Goal: Task Accomplishment & Management: Use online tool/utility

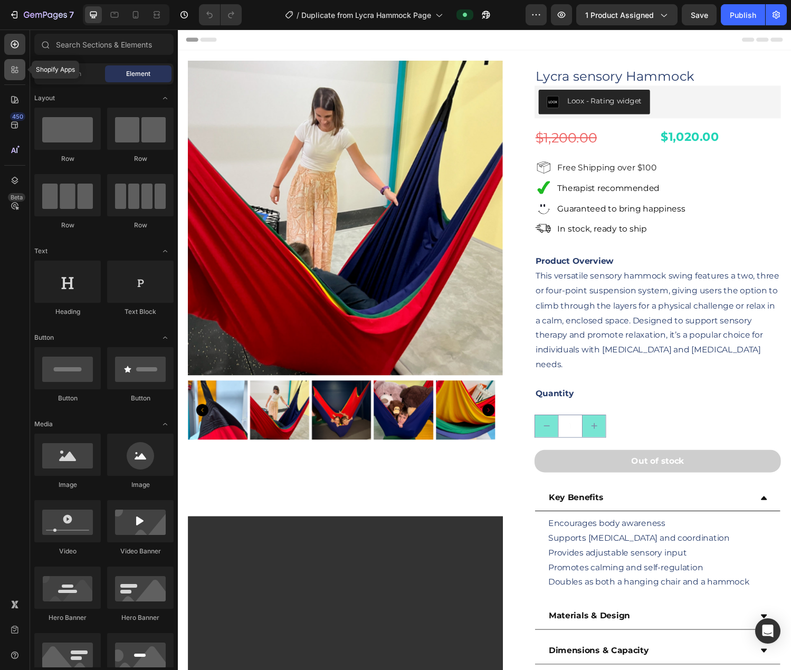
click at [11, 70] on icon at bounding box center [14, 69] width 11 height 11
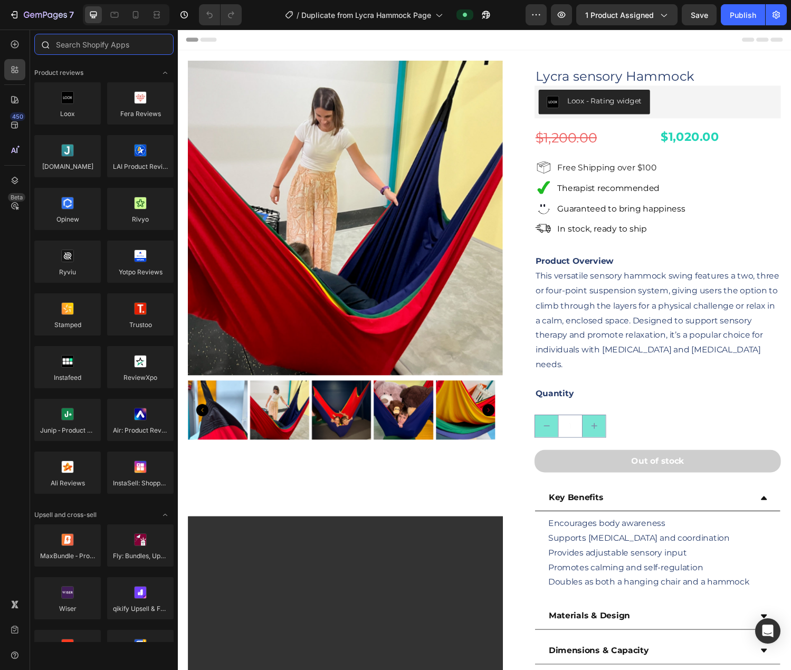
click at [87, 39] on input "text" at bounding box center [103, 44] width 139 height 21
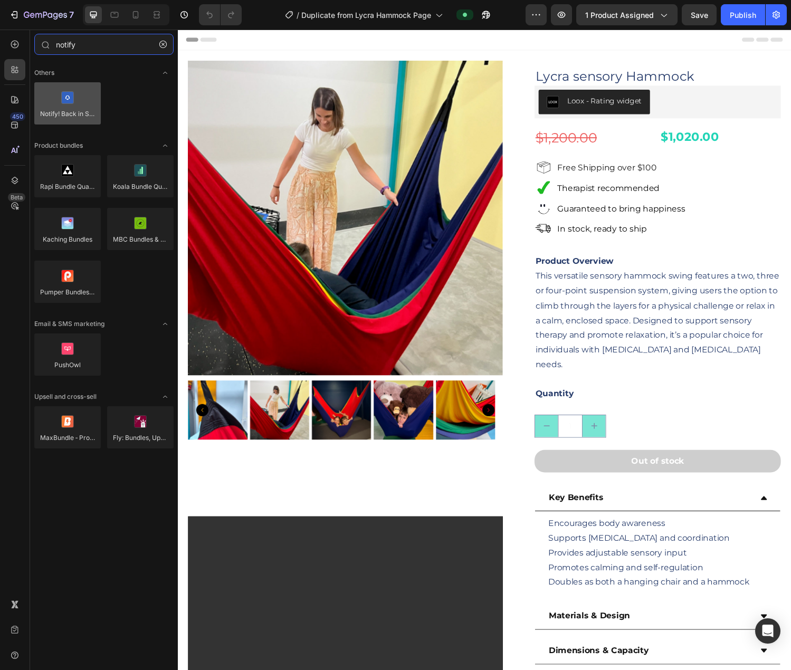
type input "notify"
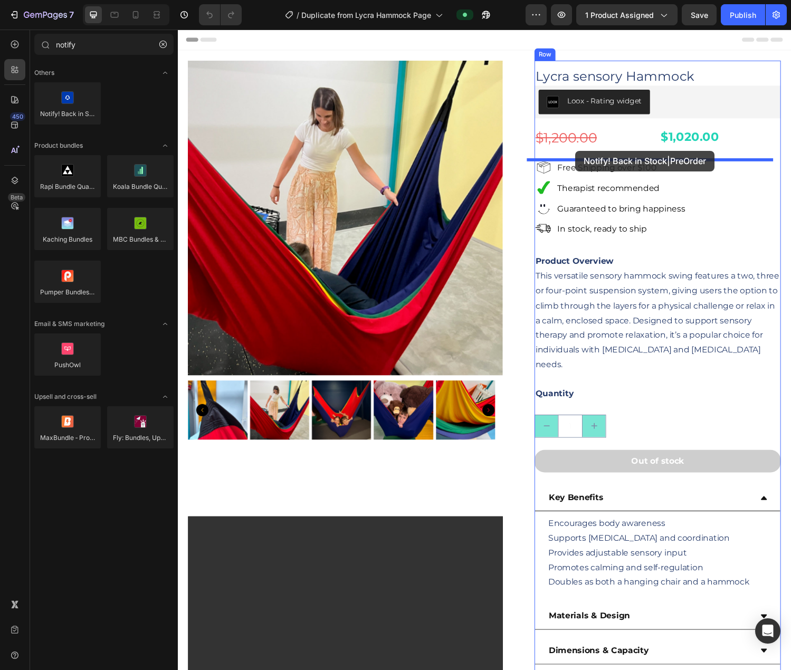
drag, startPoint x: 242, startPoint y: 136, endPoint x: 588, endPoint y: 155, distance: 347.2
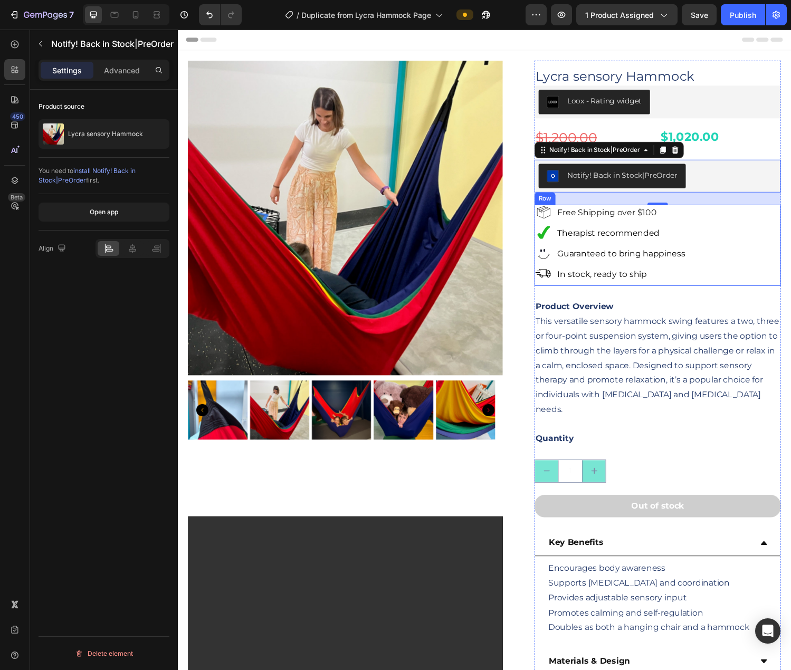
click at [674, 236] on div "Image Image Image Image Free Shipping over $100 Text Block Therapist recommende…" at bounding box center [673, 253] width 254 height 84
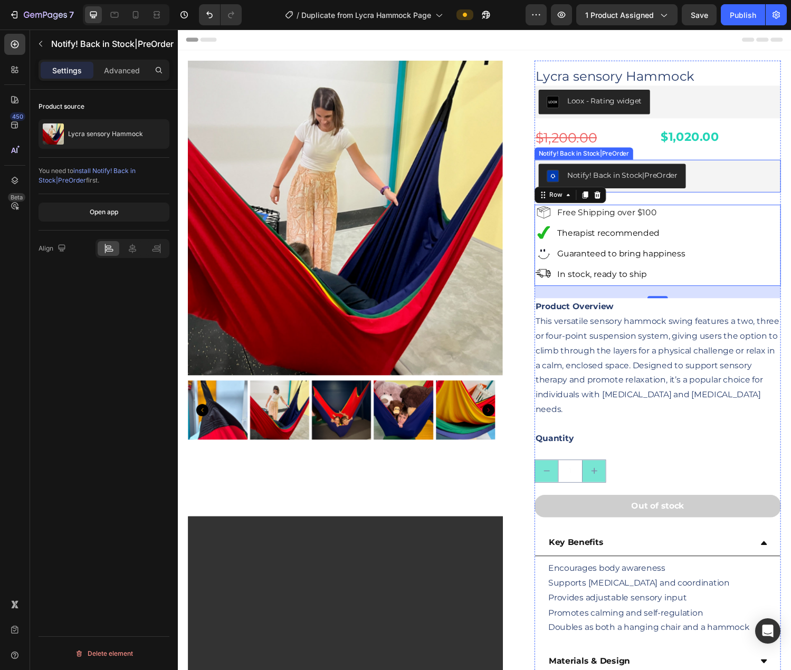
click at [674, 173] on div "Notify! Back in Stock|PreOrder" at bounding box center [673, 180] width 246 height 25
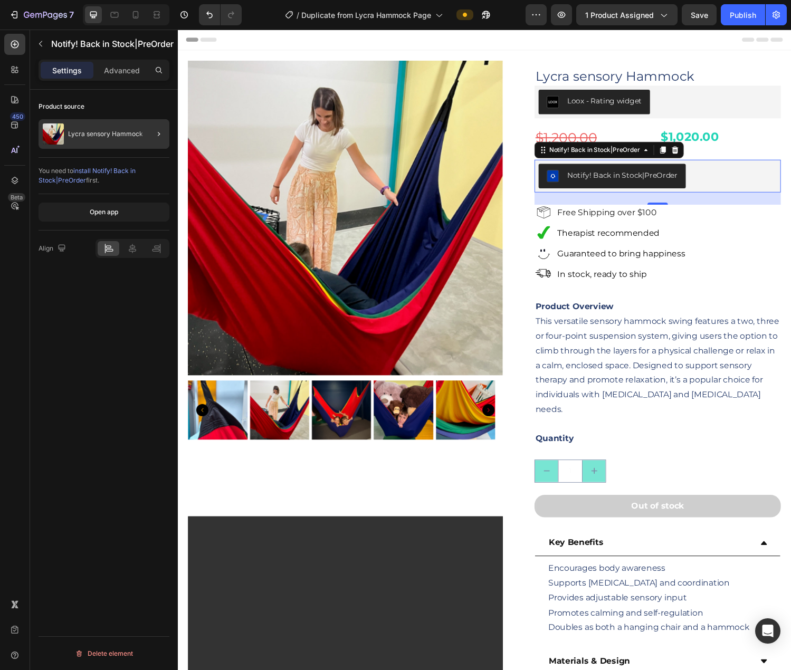
click at [142, 127] on div at bounding box center [155, 134] width 30 height 30
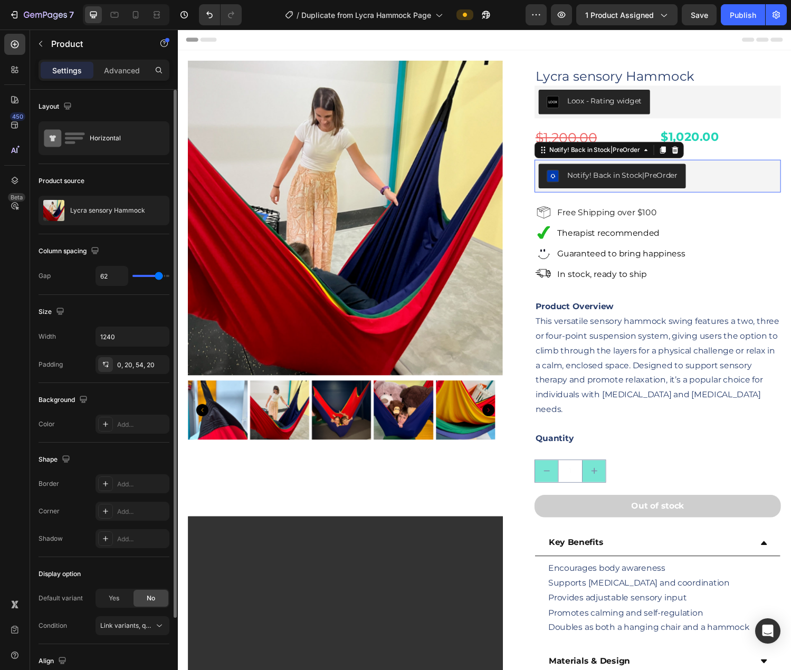
click at [674, 169] on div "Notify! Back in Stock|PreOrder" at bounding box center [673, 180] width 246 height 25
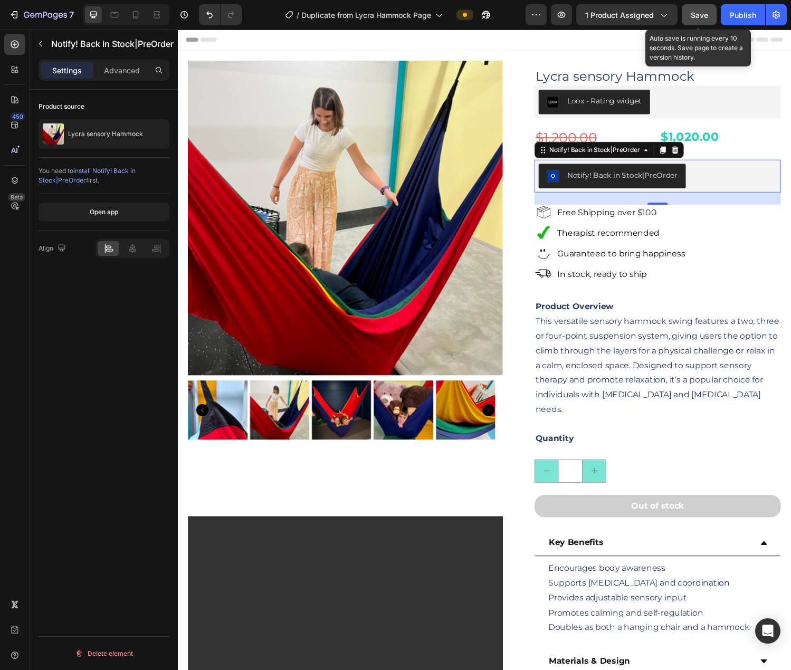
click at [674, 5] on button "Save" at bounding box center [699, 14] width 35 height 21
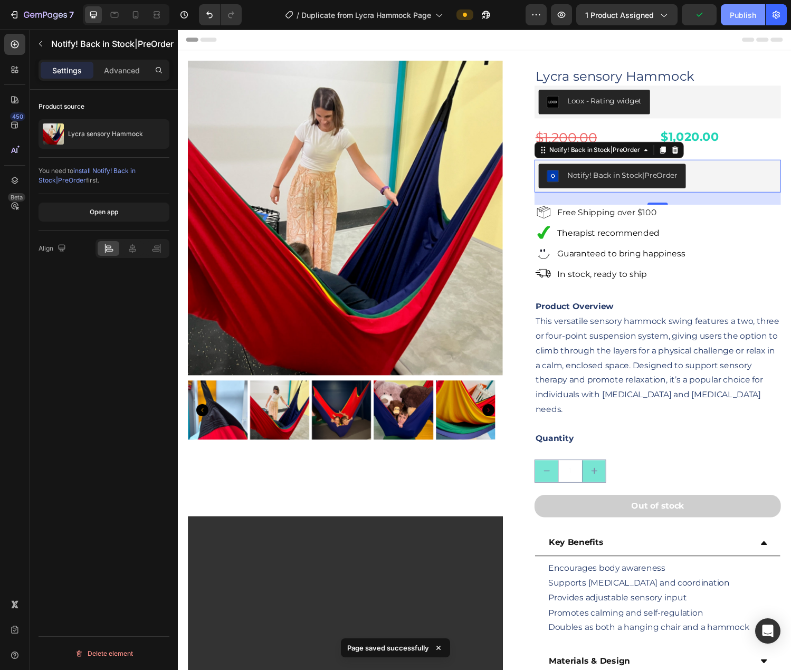
click at [674, 9] on div "Publish" at bounding box center [743, 14] width 26 height 11
click at [674, 13] on div "Publish" at bounding box center [743, 14] width 26 height 11
click at [565, 8] on button "button" at bounding box center [561, 14] width 21 height 21
click at [674, 13] on div "Publish" at bounding box center [743, 14] width 26 height 11
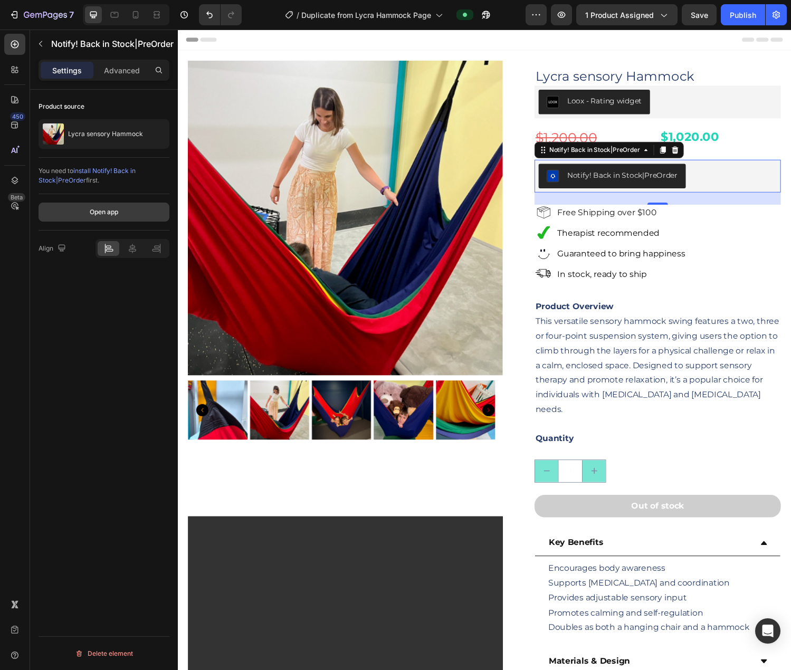
click at [96, 209] on div "Open app" at bounding box center [104, 211] width 28 height 9
click at [660, 14] on icon "button" at bounding box center [663, 14] width 11 height 11
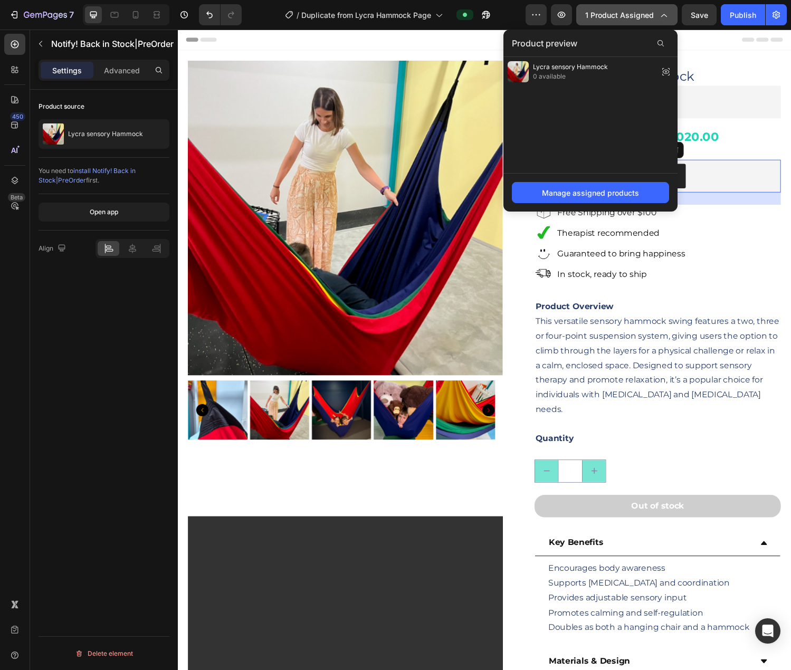
click at [611, 10] on span "1 product assigned" at bounding box center [619, 14] width 69 height 11
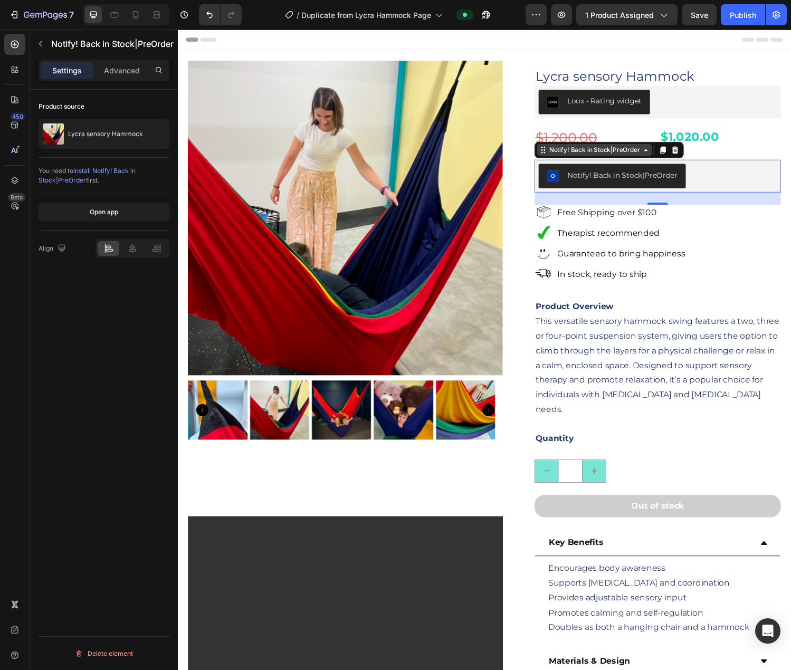
click at [657, 153] on icon at bounding box center [661, 154] width 8 height 8
click at [98, 169] on span "install Notify! Back in Stock|PreOrder" at bounding box center [87, 175] width 97 height 17
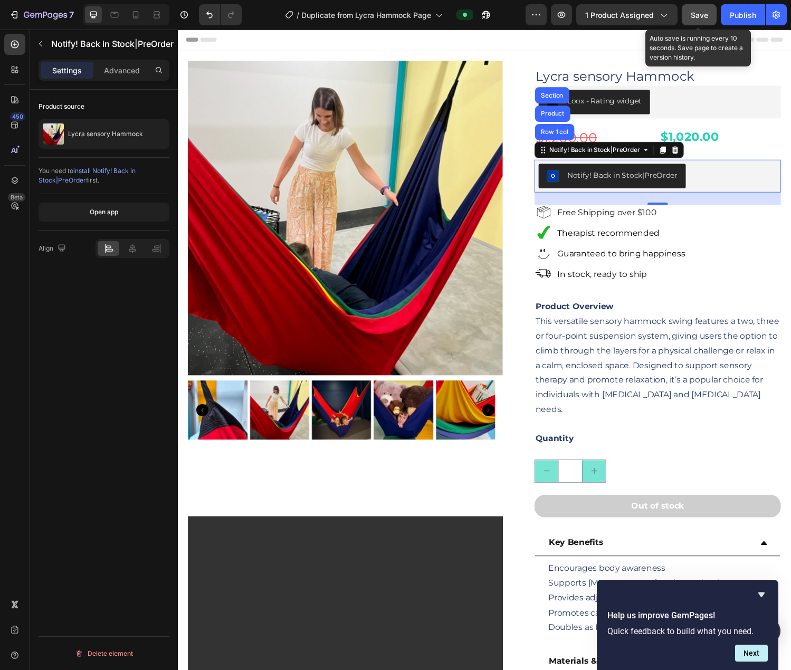
click at [674, 11] on span "Save" at bounding box center [699, 15] width 17 height 9
click at [12, 65] on icon at bounding box center [14, 69] width 11 height 11
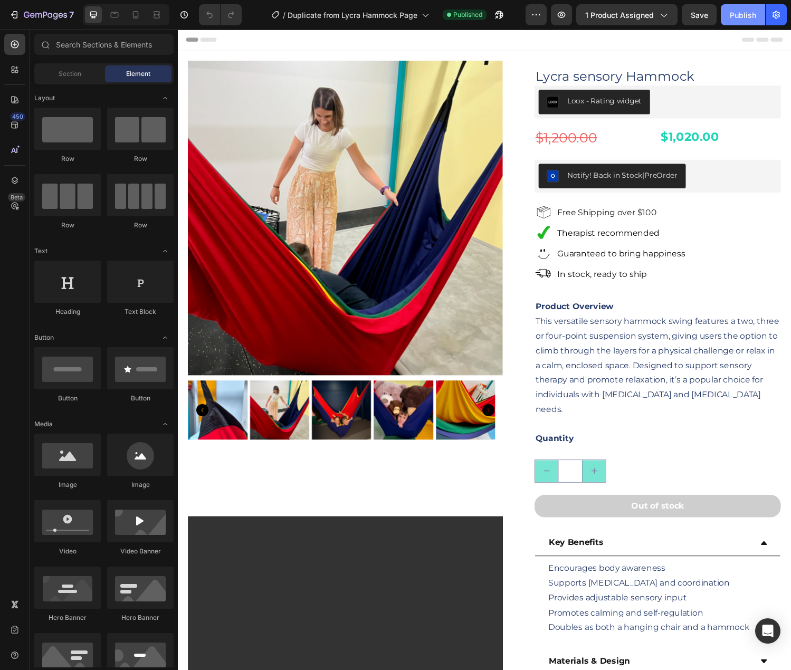
click at [737, 15] on div "Publish" at bounding box center [743, 14] width 26 height 11
click at [687, 172] on button "Notify! Back in Stock|PreOrder" at bounding box center [626, 180] width 152 height 25
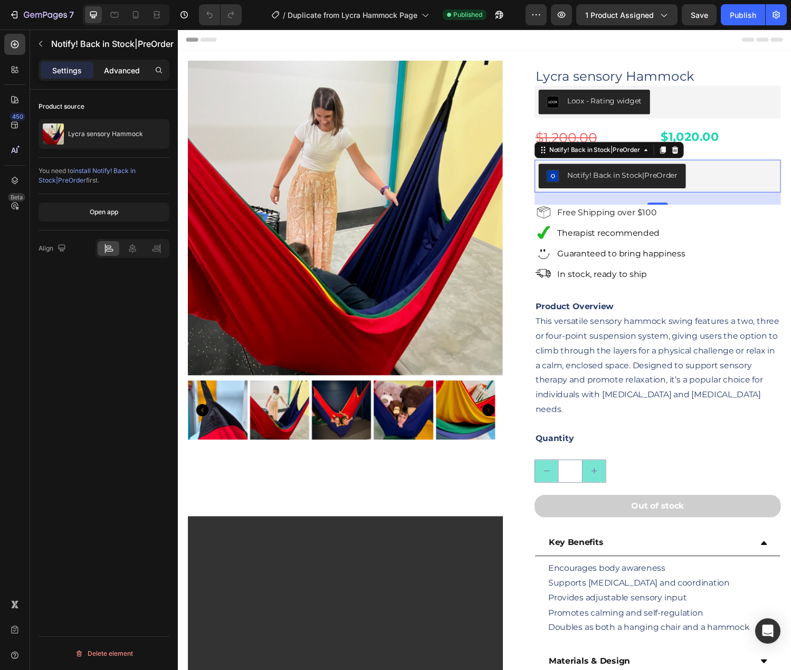
click at [119, 71] on p "Advanced" at bounding box center [122, 70] width 36 height 11
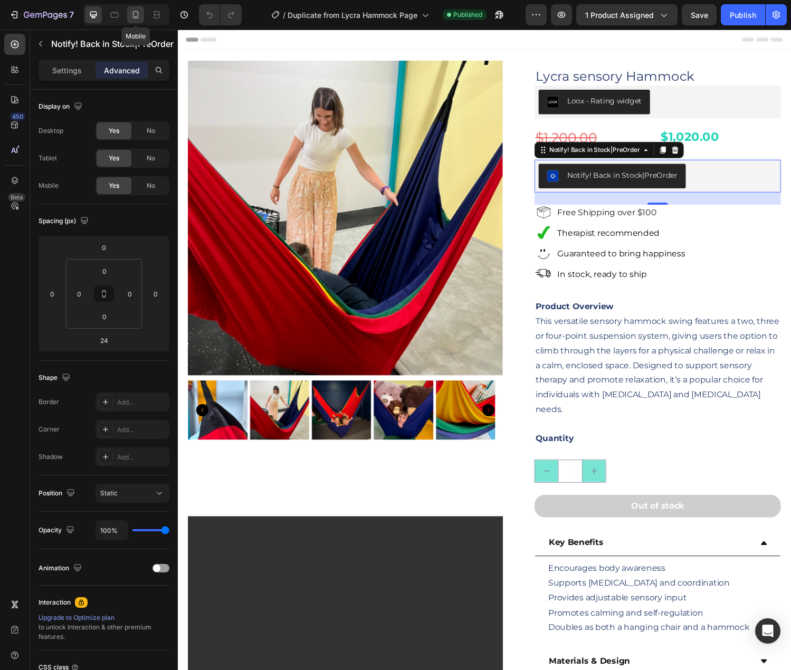
click at [138, 14] on icon at bounding box center [136, 14] width 6 height 7
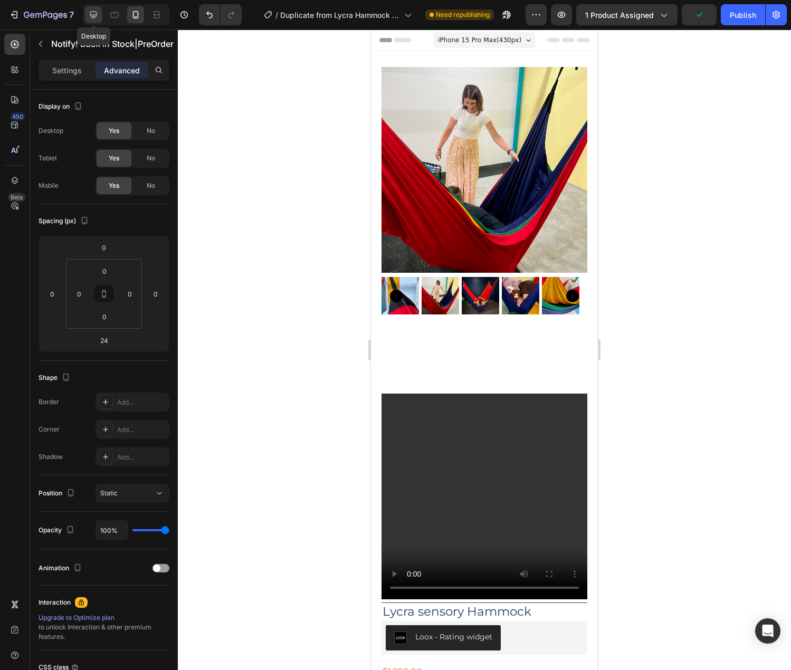
click at [96, 14] on icon at bounding box center [93, 14] width 11 height 11
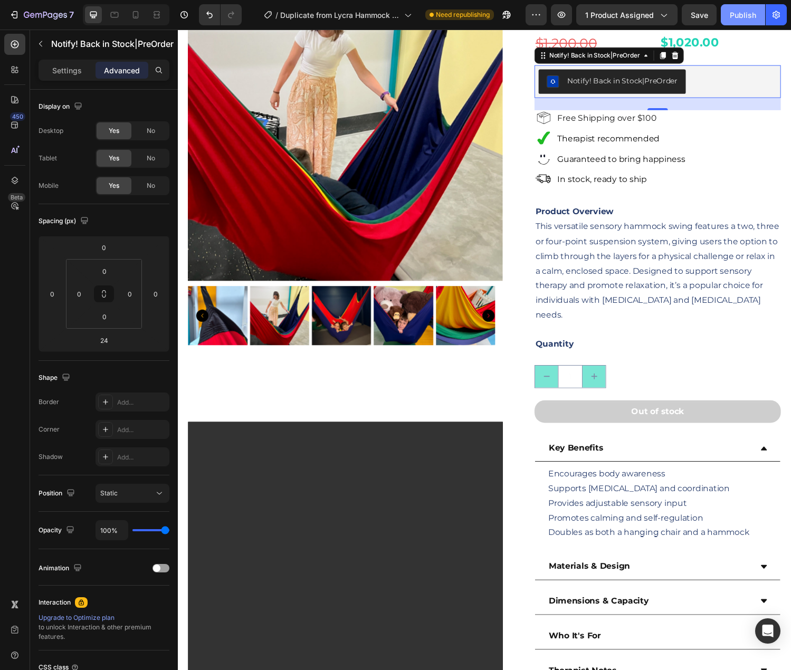
click at [738, 13] on div "Publish" at bounding box center [743, 14] width 26 height 11
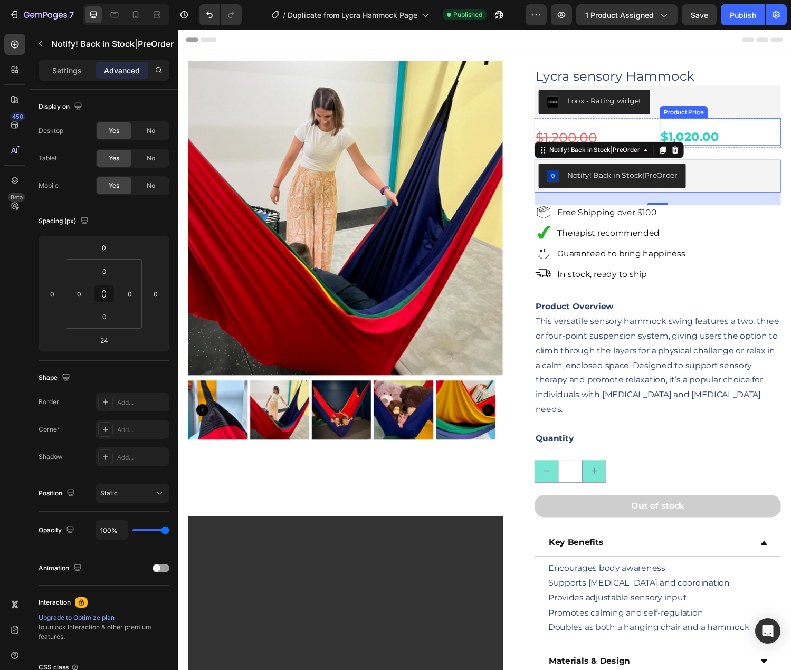
click at [750, 125] on div "$1,020.00 Product Price Product Price" at bounding box center [737, 135] width 125 height 28
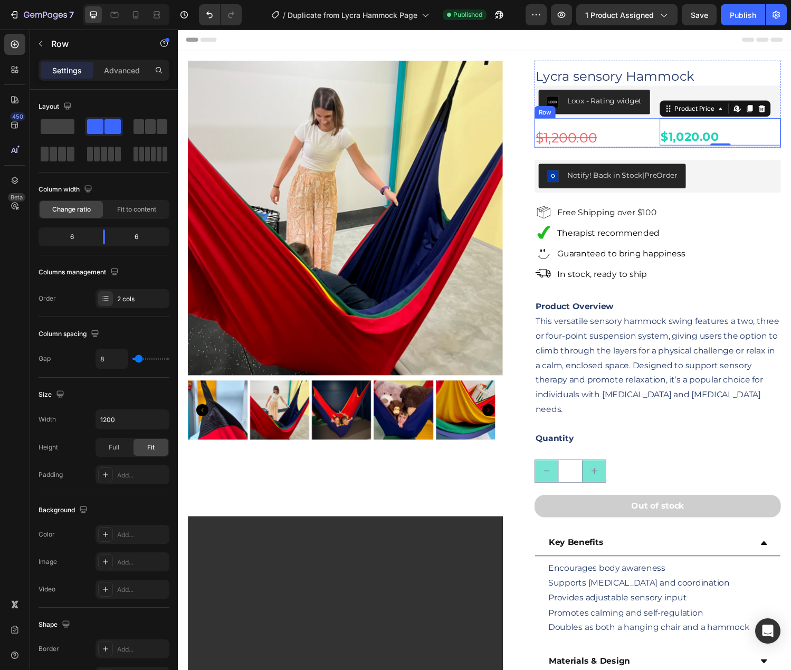
click at [665, 121] on div "$1,200.00 Product Price Product Price $1,020.00 Product Price Edit content in S…" at bounding box center [673, 136] width 254 height 31
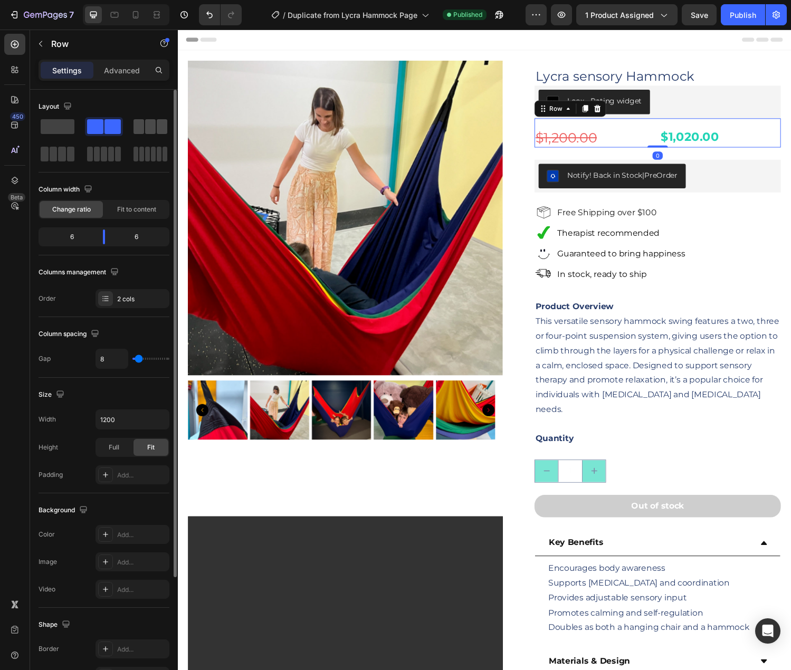
click at [145, 125] on div at bounding box center [151, 126] width 34 height 15
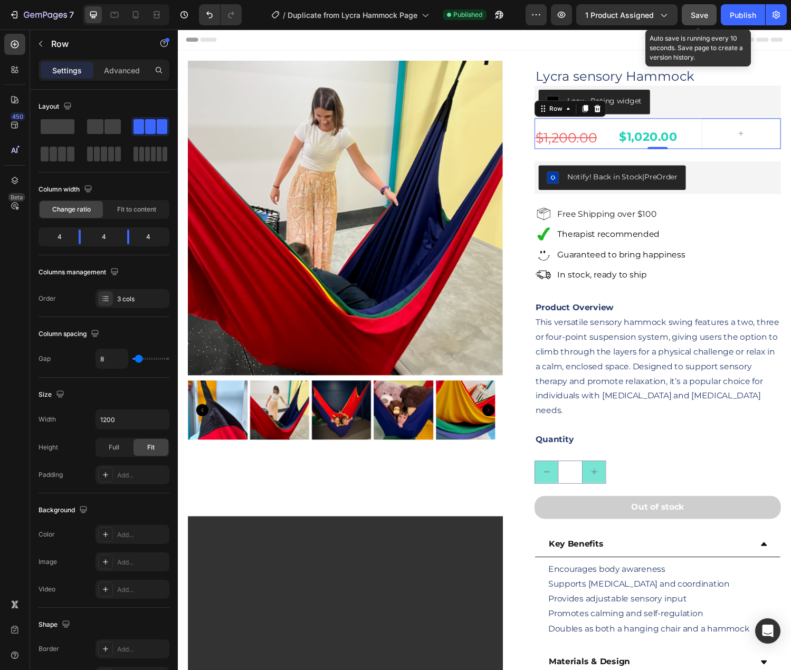
click at [705, 14] on span "Save" at bounding box center [699, 15] width 17 height 9
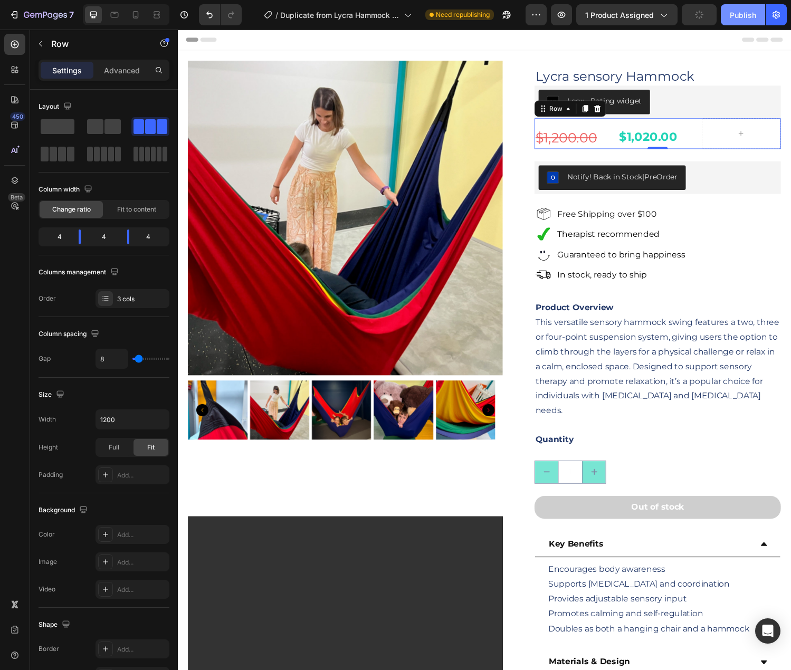
click at [740, 16] on div "Publish" at bounding box center [743, 14] width 26 height 11
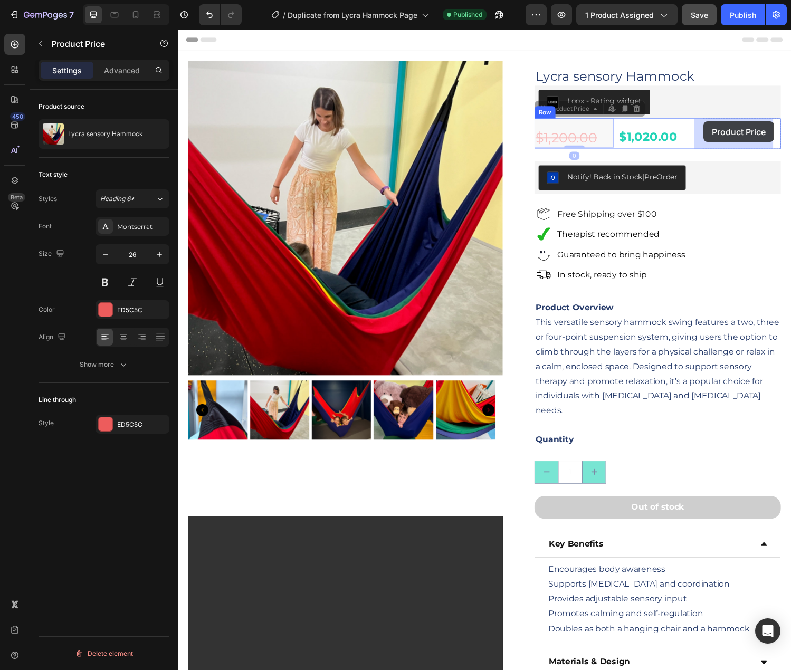
drag, startPoint x: 545, startPoint y: 122, endPoint x: 720, endPoint y: 125, distance: 175.2
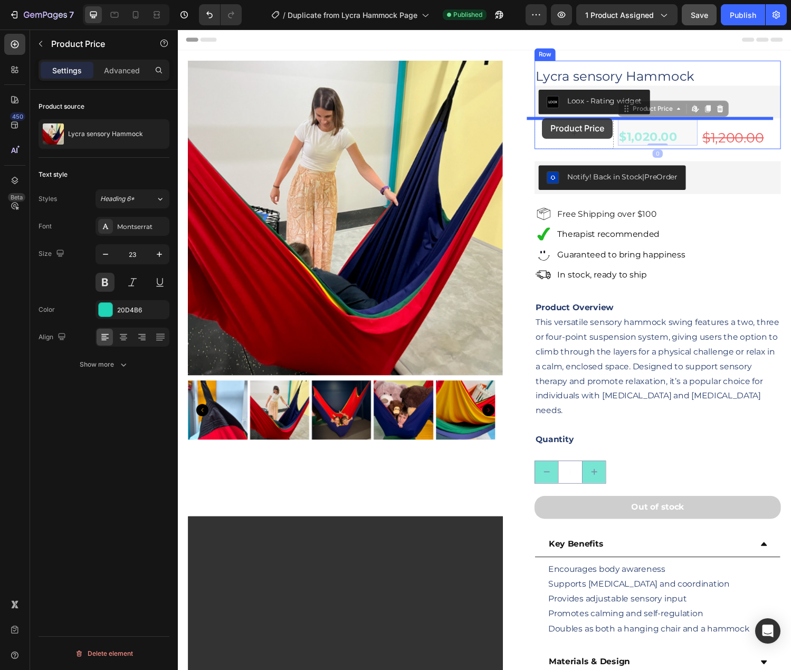
drag, startPoint x: 643, startPoint y: 124, endPoint x: 549, endPoint y: 121, distance: 94.5
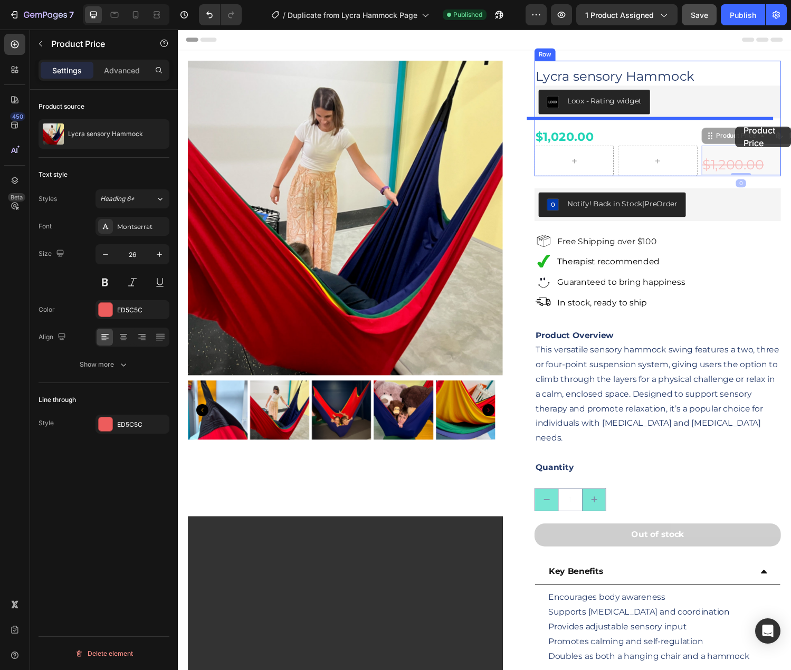
drag, startPoint x: 751, startPoint y: 156, endPoint x: 754, endPoint y: 130, distance: 26.0
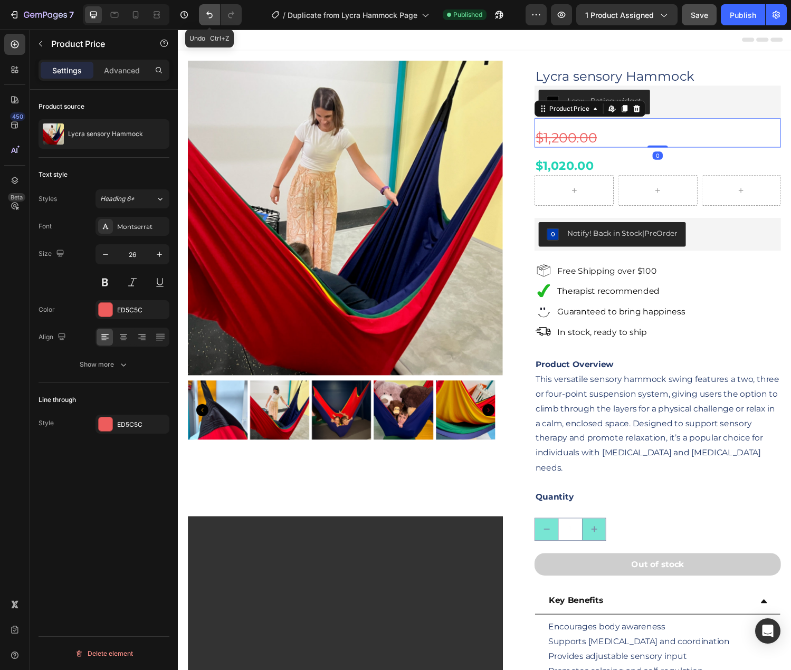
click at [210, 12] on icon "Undo/Redo" at bounding box center [209, 14] width 11 height 11
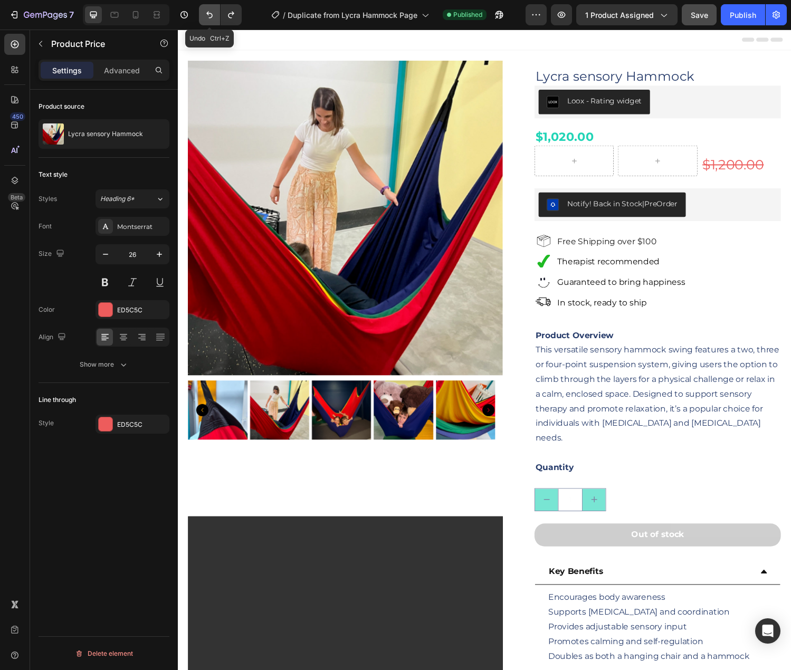
click at [210, 12] on icon "Undo/Redo" at bounding box center [209, 14] width 11 height 11
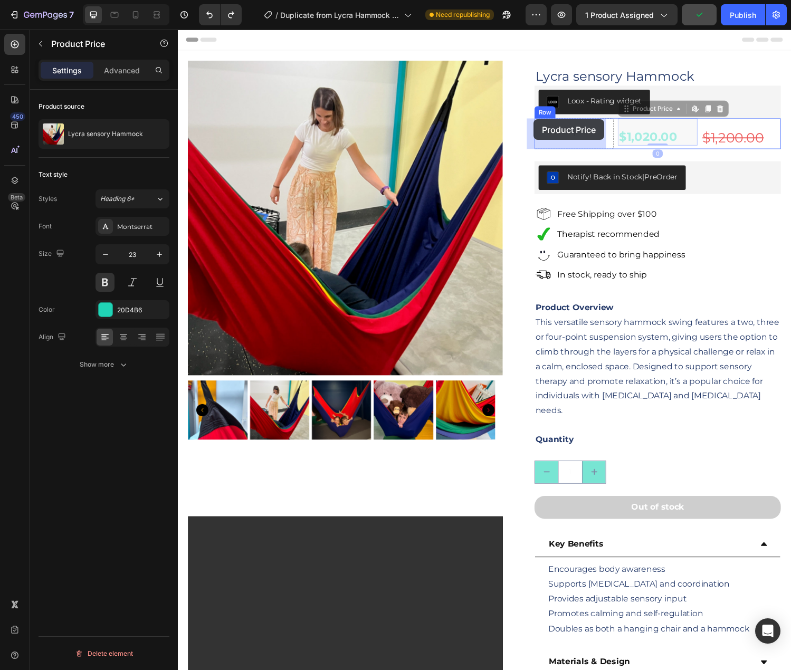
drag, startPoint x: 658, startPoint y: 123, endPoint x: 545, endPoint y: 122, distance: 112.9
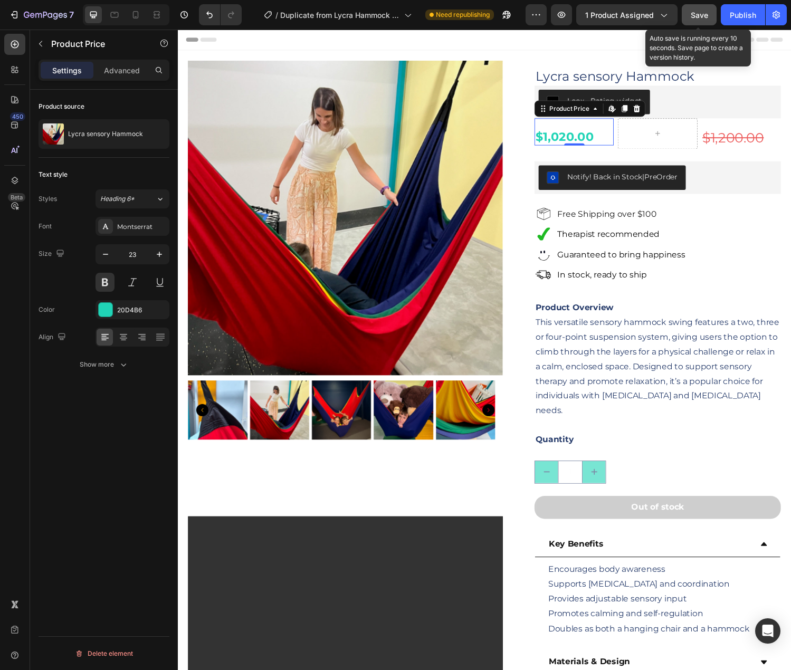
click at [701, 18] on span "Save" at bounding box center [699, 15] width 17 height 9
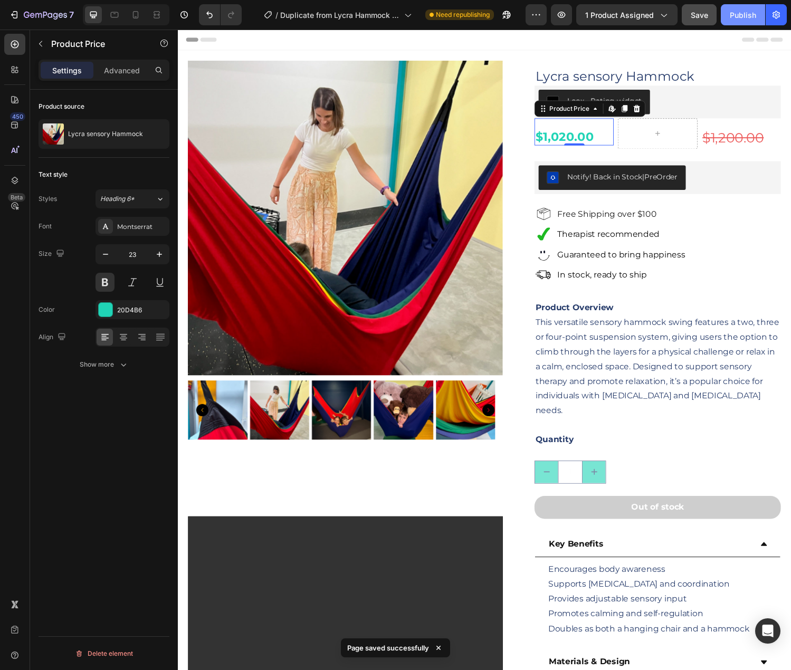
click at [739, 16] on div "Publish" at bounding box center [743, 14] width 26 height 11
click at [134, 17] on icon at bounding box center [136, 14] width 6 height 7
type input "21"
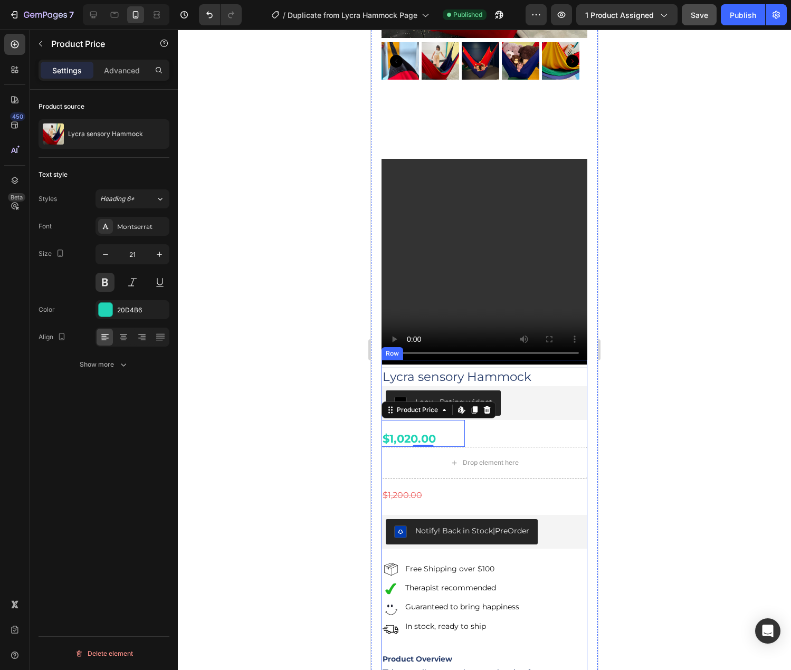
scroll to position [264, 0]
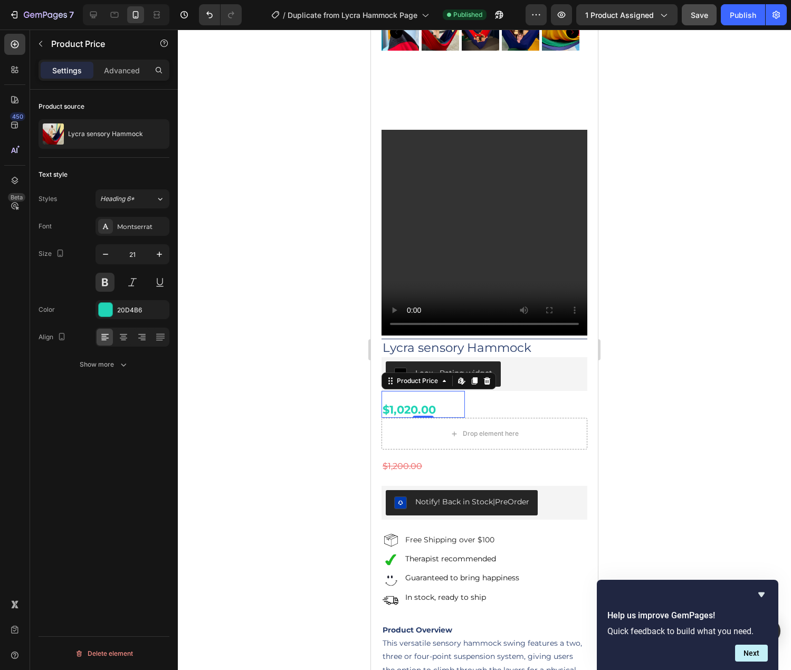
click at [727, 115] on div at bounding box center [484, 350] width 613 height 641
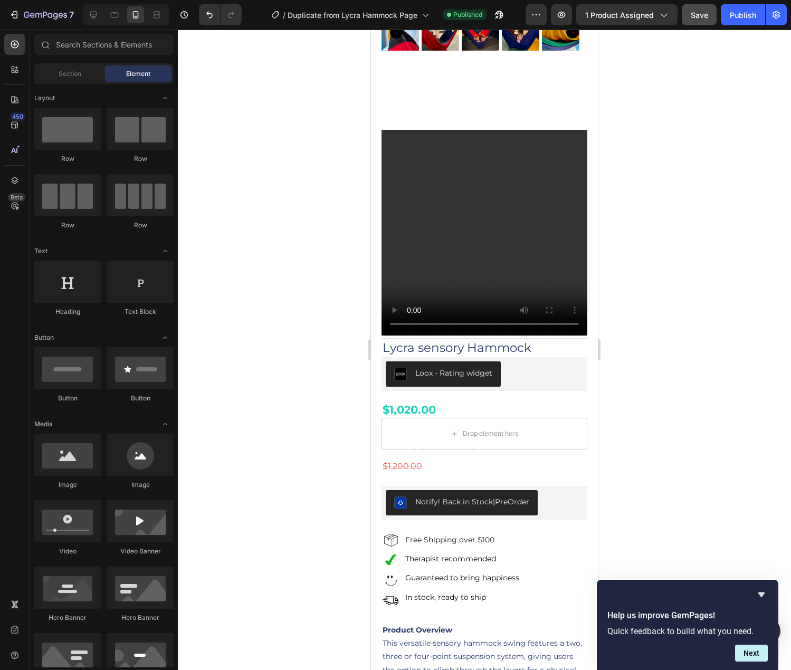
click at [680, 330] on div at bounding box center [484, 350] width 613 height 641
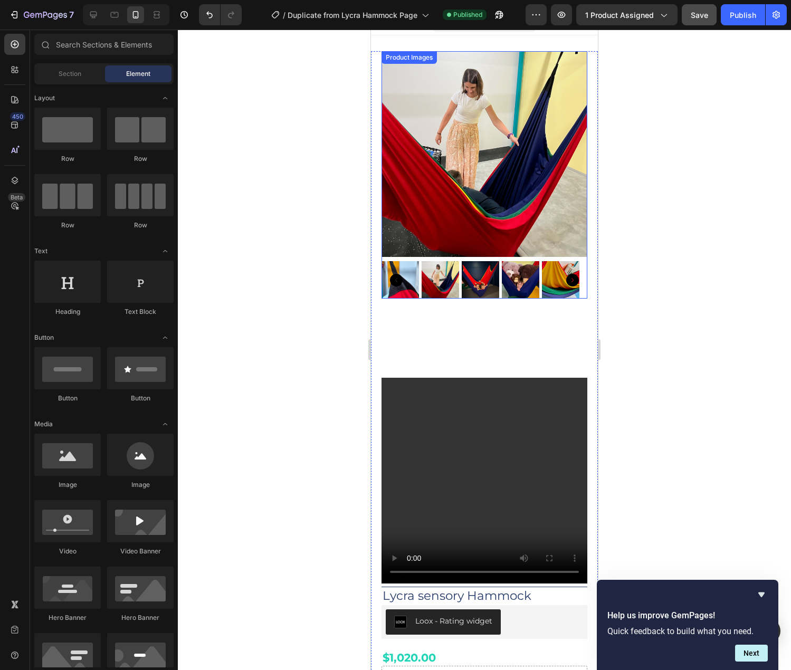
scroll to position [0, 0]
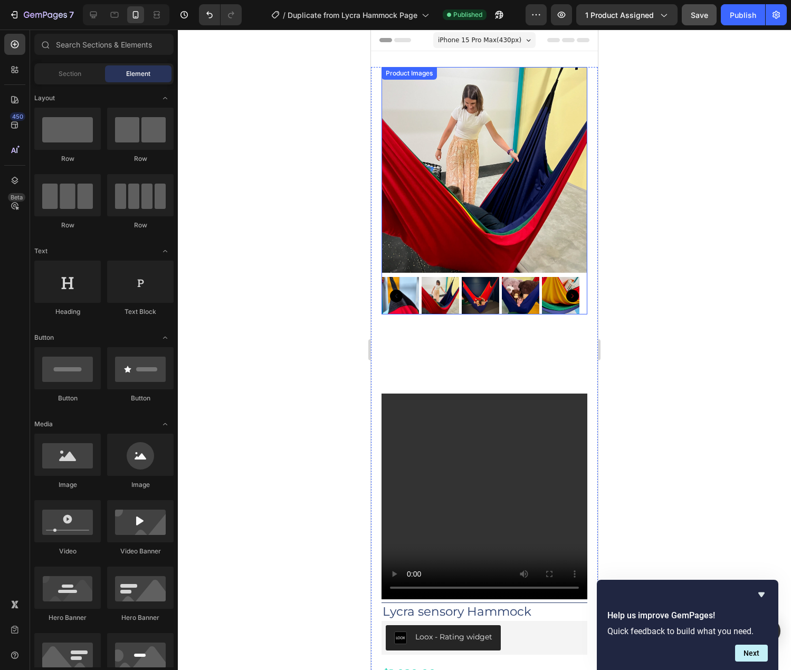
click at [393, 75] on div "Product Images" at bounding box center [485, 191] width 206 height 248
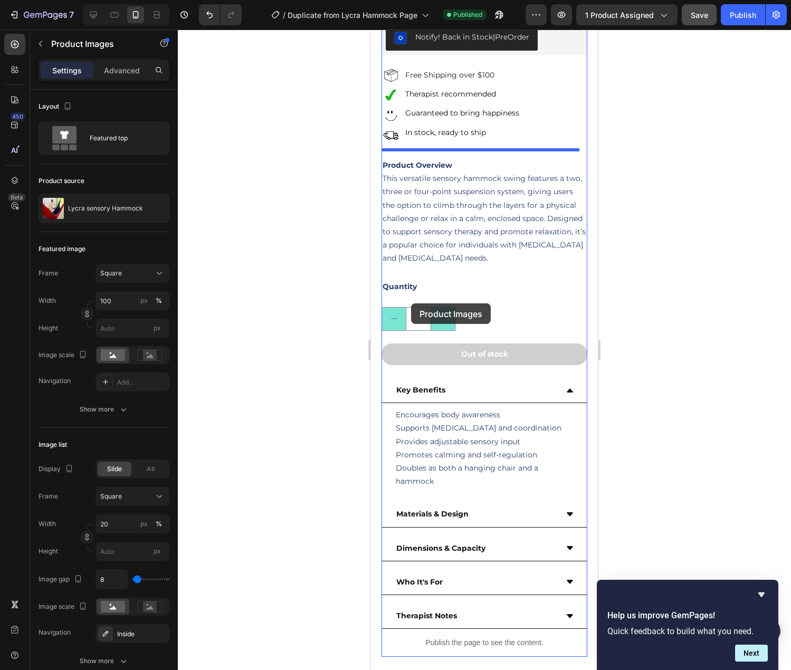
scroll to position [739, 0]
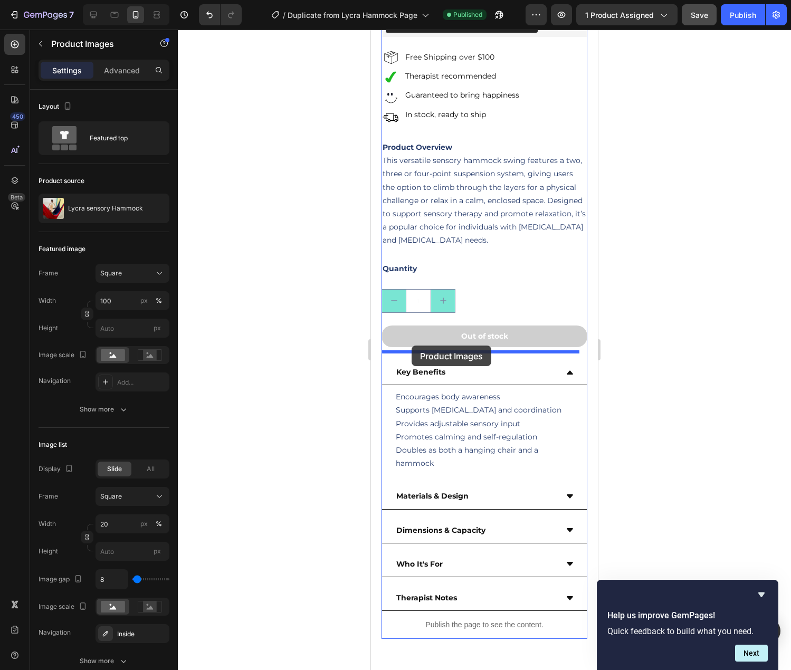
drag, startPoint x: 388, startPoint y: 56, endPoint x: 412, endPoint y: 346, distance: 290.1
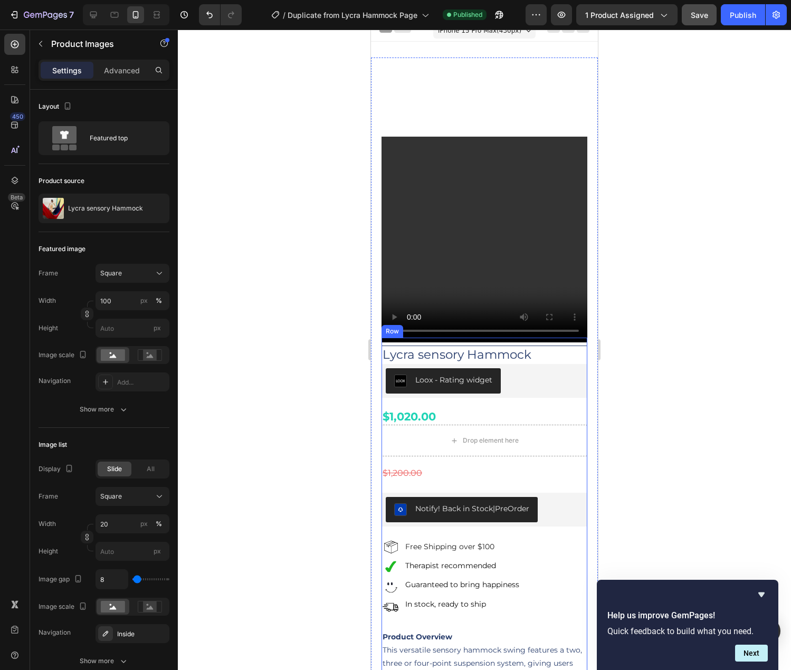
scroll to position [0, 0]
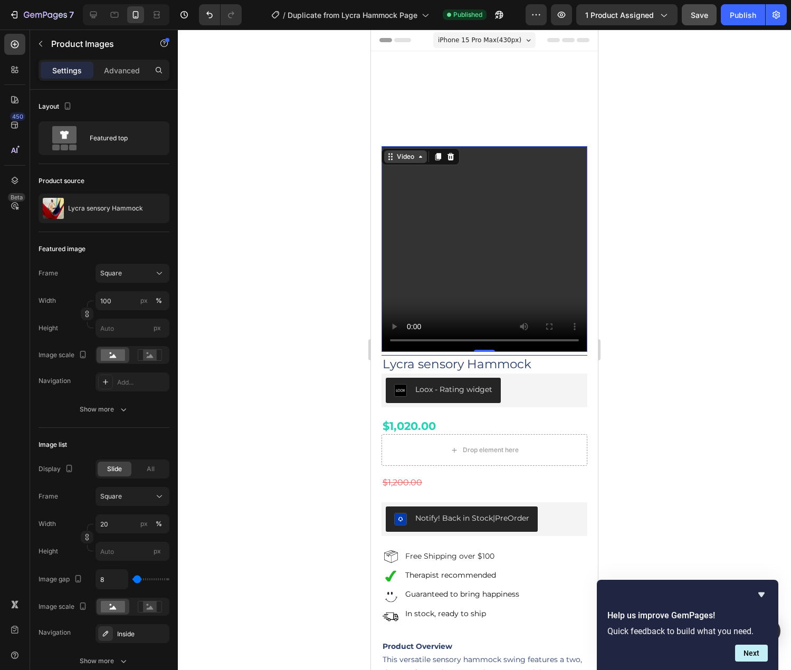
click at [391, 151] on div "Video" at bounding box center [405, 156] width 43 height 13
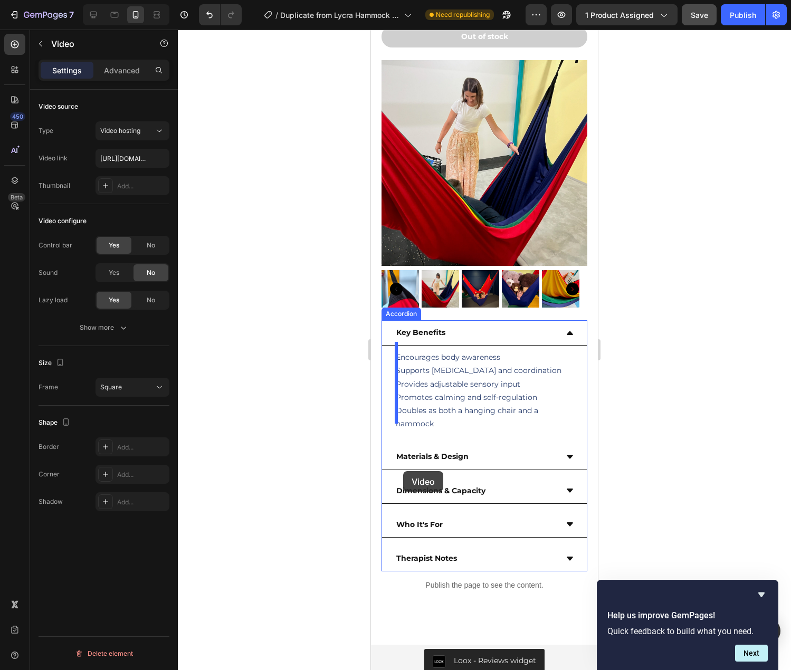
scroll to position [792, 0]
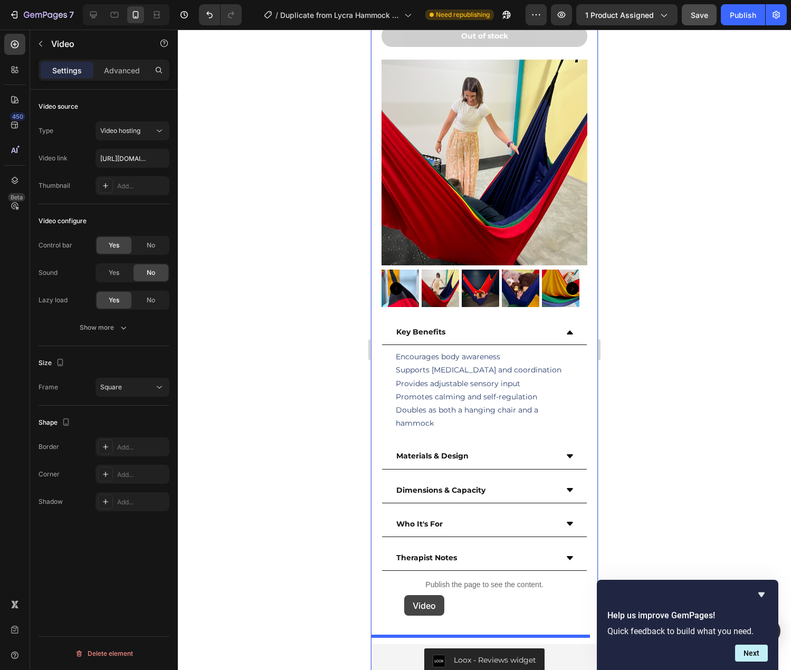
drag, startPoint x: 388, startPoint y: 156, endPoint x: 404, endPoint y: 595, distance: 439.4
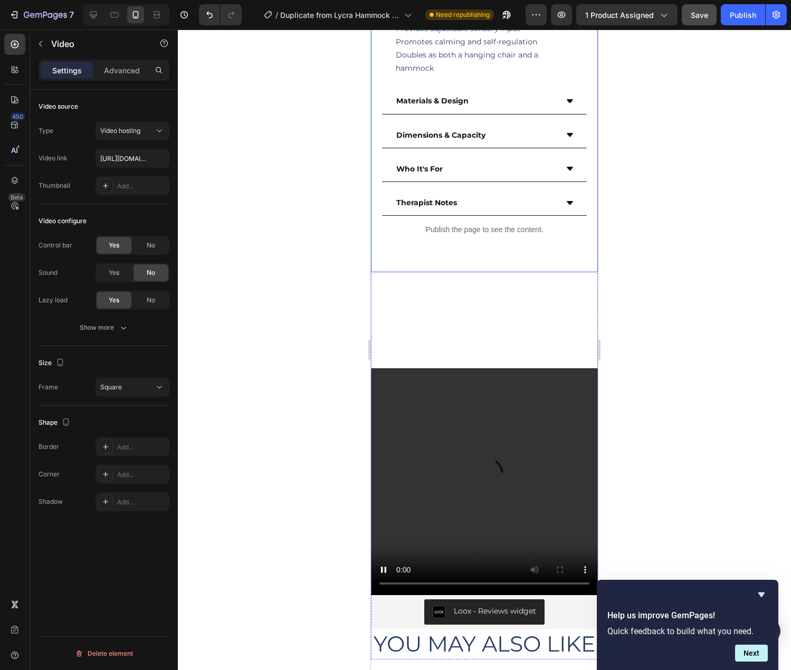
scroll to position [916, 0]
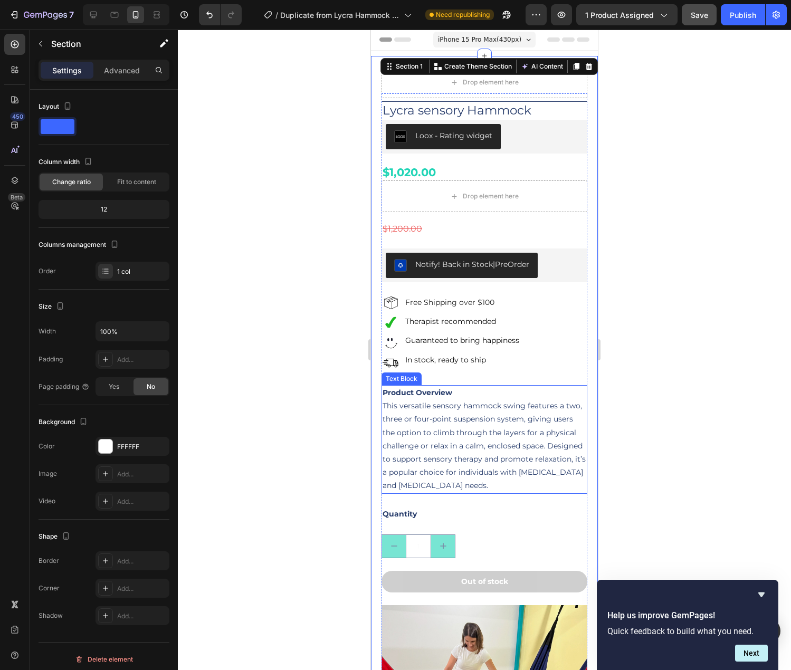
scroll to position [0, 0]
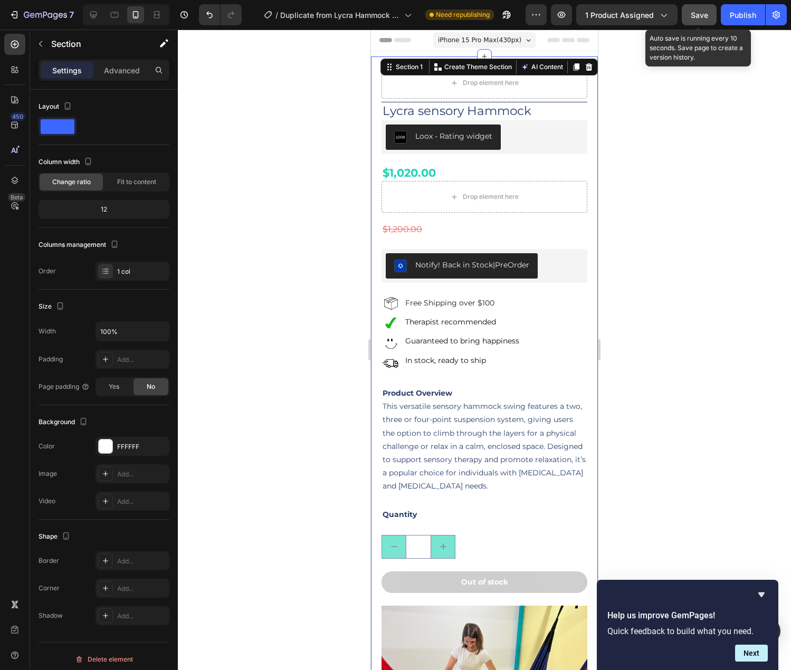
click at [700, 14] on span "Save" at bounding box center [699, 15] width 17 height 9
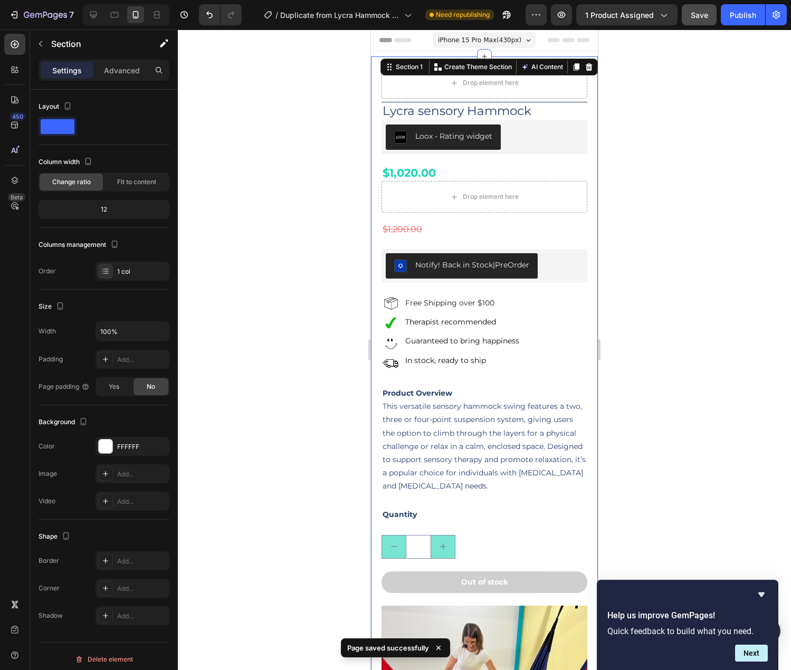
click at [735, 4] on div "7 Version history / Duplicate from Lycra Hammock Page Need republishing Preview…" at bounding box center [395, 15] width 791 height 30
click at [736, 11] on div "Publish" at bounding box center [743, 14] width 26 height 11
click at [91, 13] on icon at bounding box center [93, 15] width 7 height 7
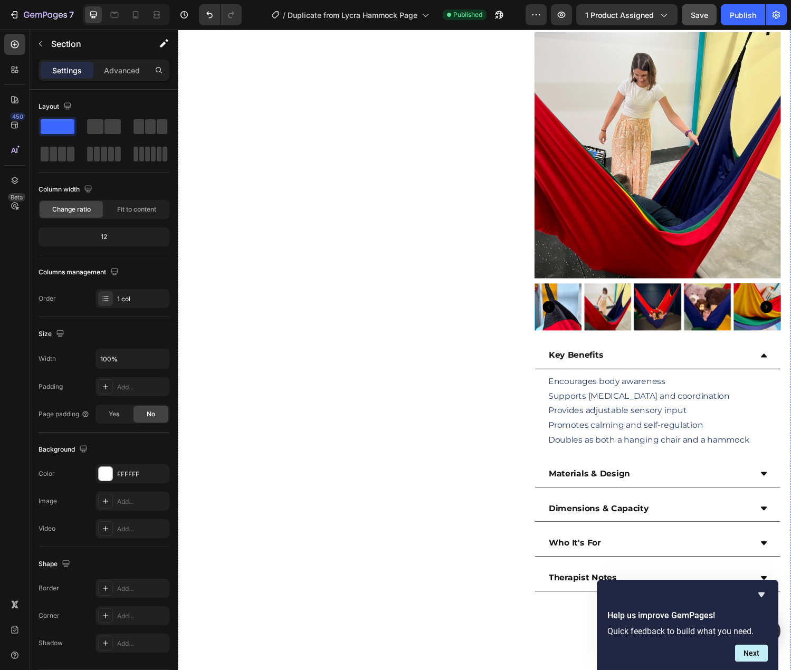
scroll to position [475, 0]
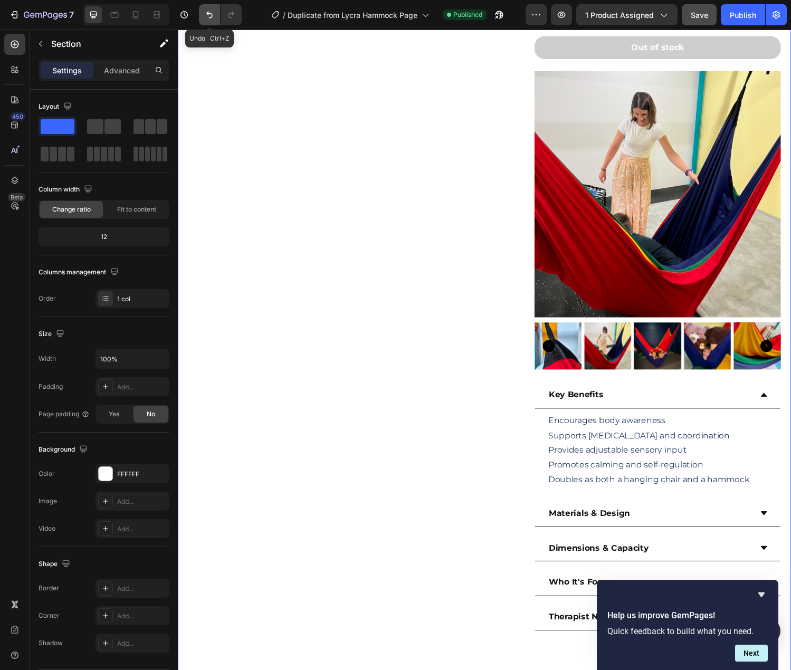
click at [202, 8] on button "Undo/Redo" at bounding box center [209, 14] width 21 height 21
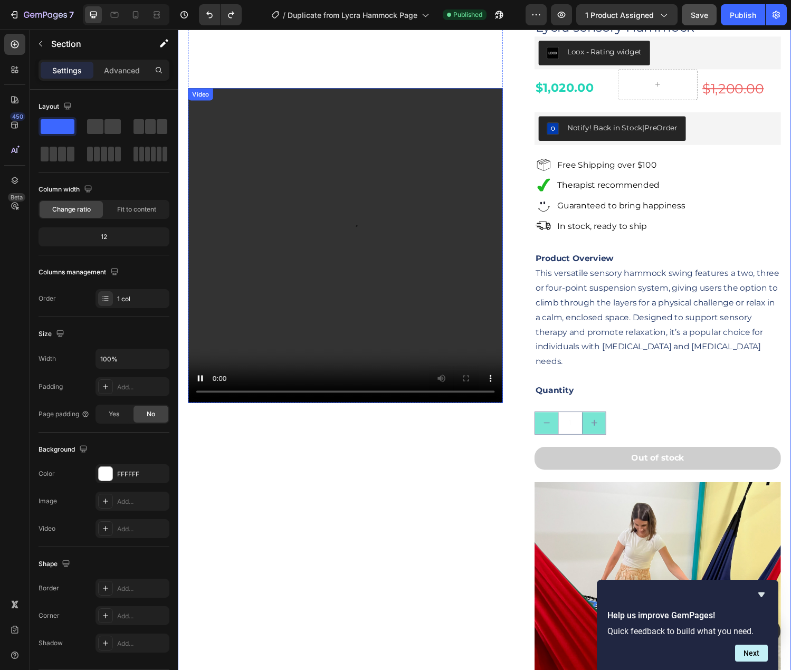
scroll to position [0, 0]
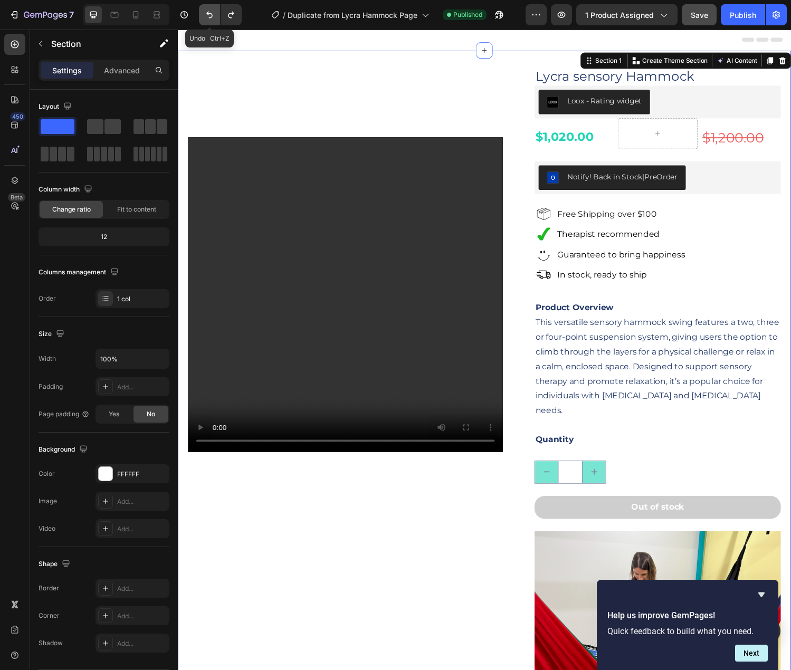
click at [207, 9] on icon "Undo/Redo" at bounding box center [209, 14] width 11 height 11
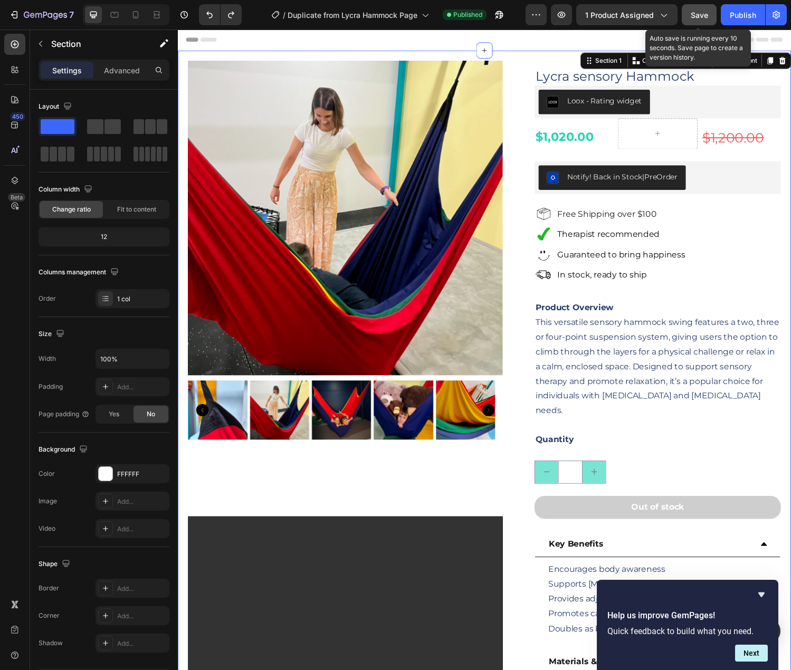
click at [698, 14] on span "Save" at bounding box center [699, 15] width 17 height 9
click at [732, 12] on div "Publish" at bounding box center [743, 14] width 26 height 11
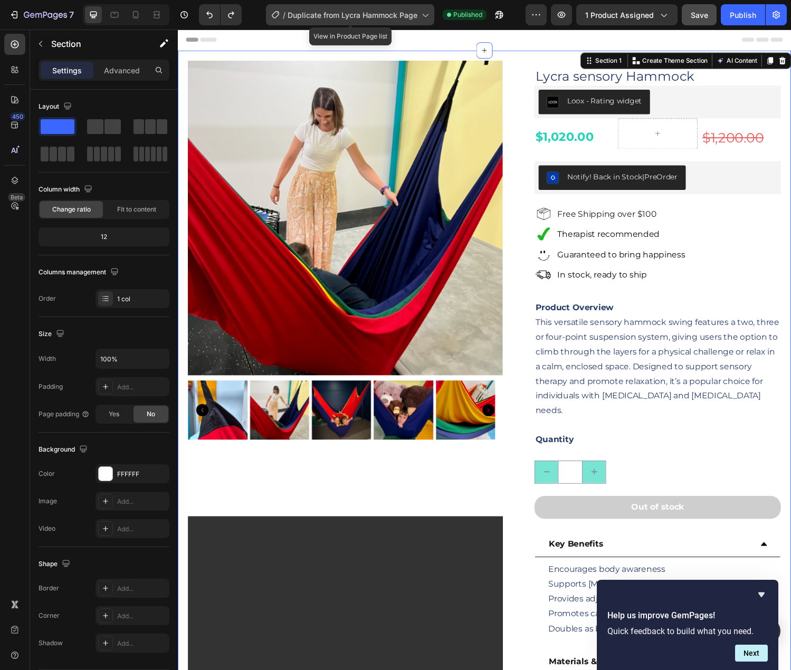
click at [419, 14] on div "/ Duplicate from Lycra Hammock Page" at bounding box center [350, 14] width 168 height 21
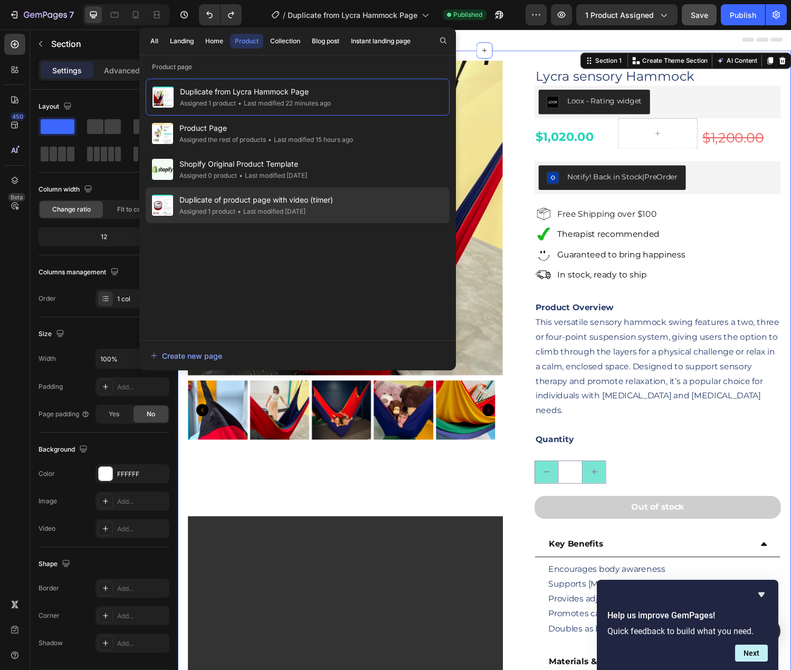
click at [284, 211] on div "• Last modified 13 days ago" at bounding box center [270, 211] width 70 height 11
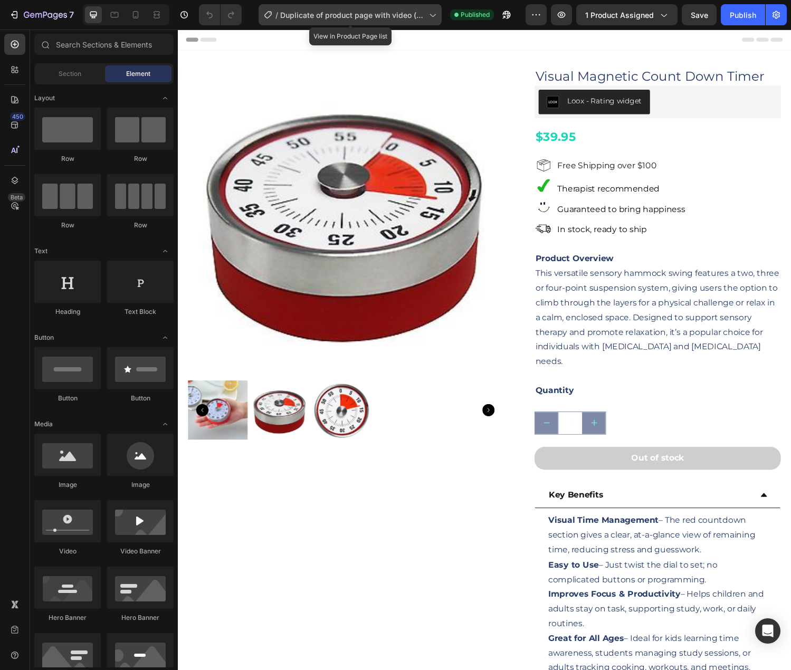
click at [413, 11] on span "Duplicate of product page with video (timer)" at bounding box center [352, 14] width 145 height 11
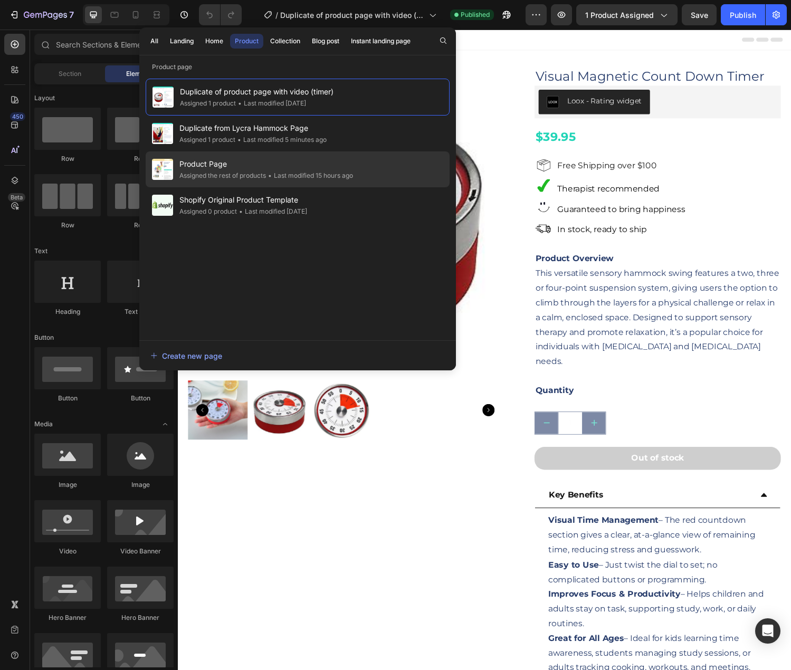
click at [285, 160] on span "Product Page" at bounding box center [266, 164] width 174 height 13
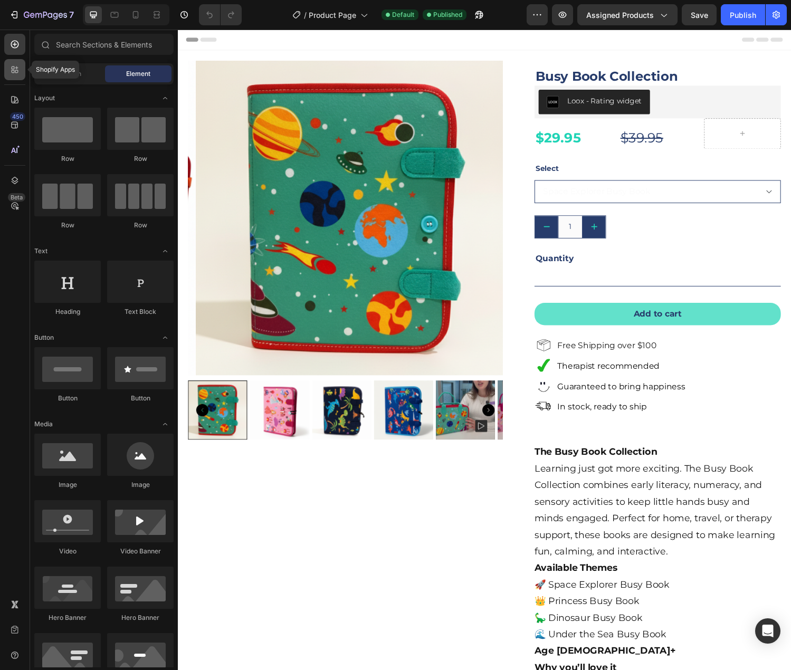
click at [8, 68] on div at bounding box center [14, 69] width 21 height 21
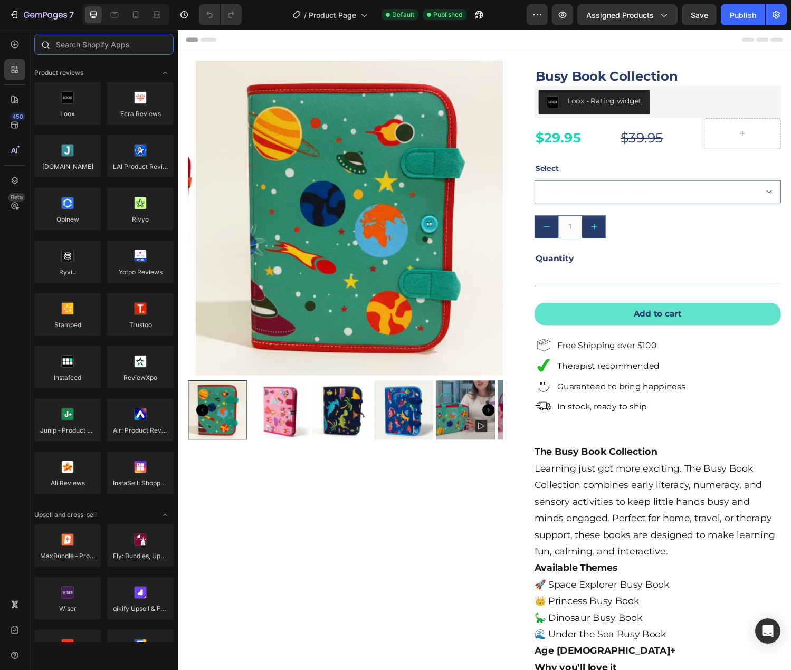
click at [103, 41] on input "text" at bounding box center [103, 44] width 139 height 21
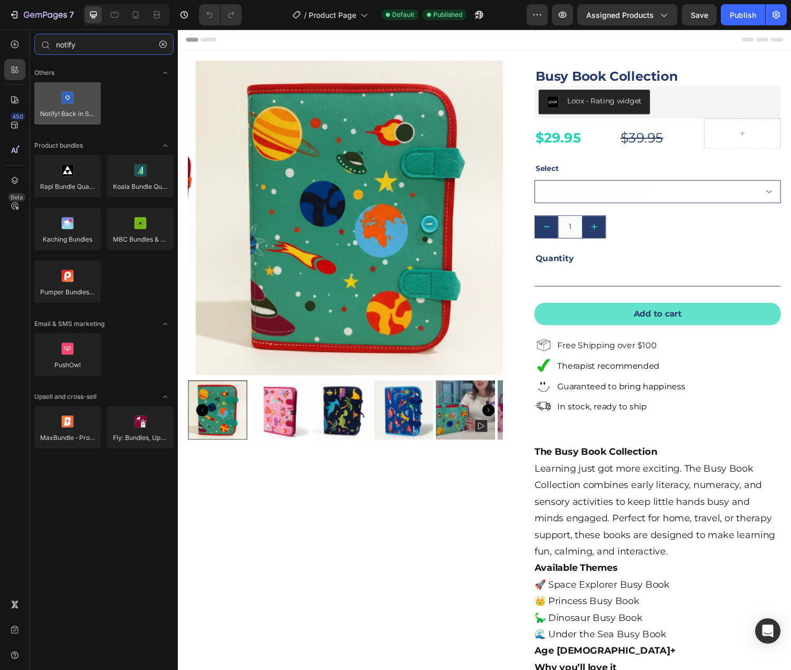
type input "notify"
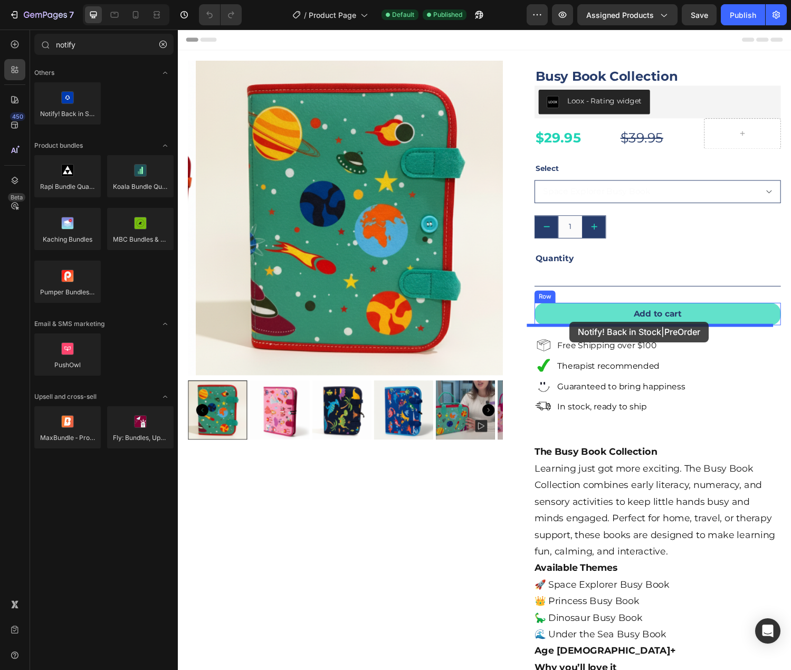
drag, startPoint x: 246, startPoint y: 140, endPoint x: 582, endPoint y: 331, distance: 386.2
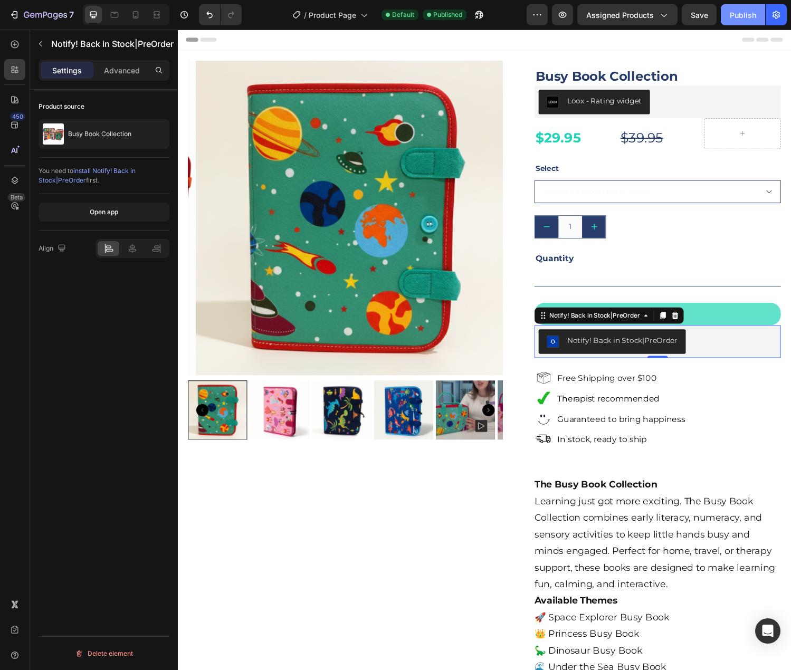
click at [740, 13] on div "Publish" at bounding box center [743, 14] width 26 height 11
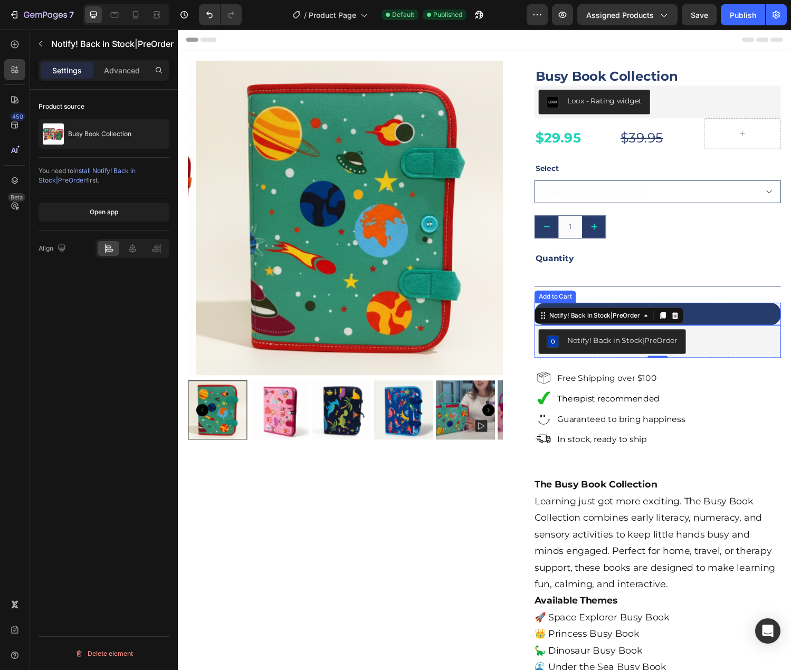
click at [769, 313] on button "Add to cart" at bounding box center [673, 324] width 254 height 24
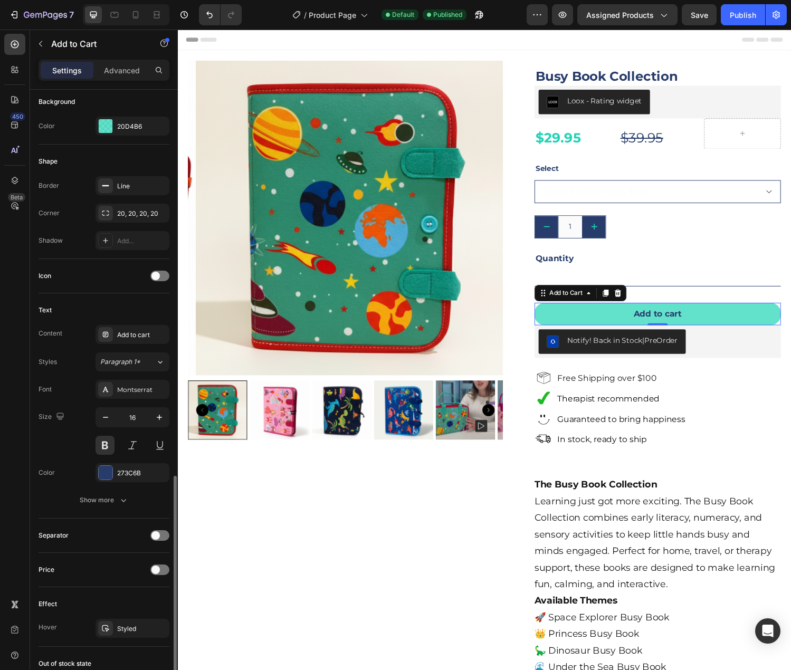
scroll to position [422, 0]
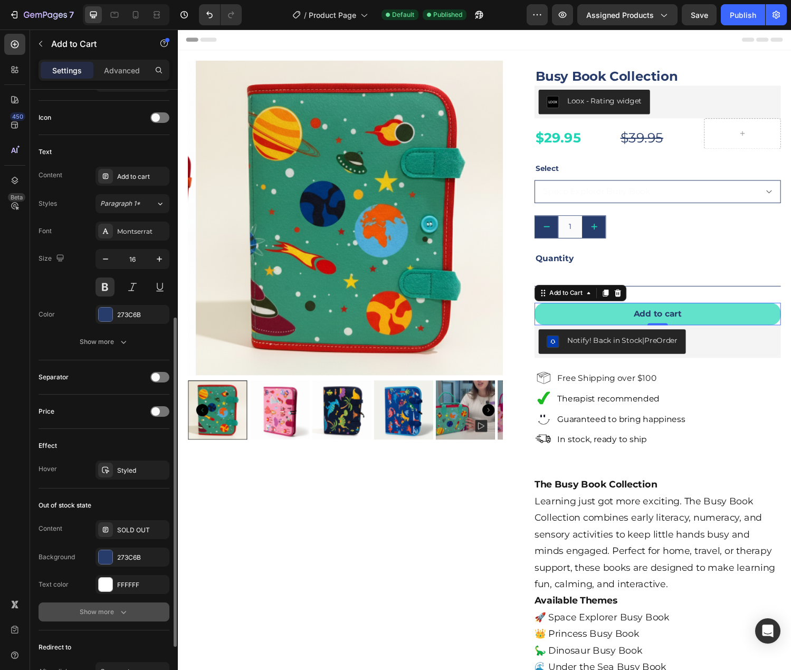
click at [127, 613] on icon "button" at bounding box center [123, 612] width 11 height 11
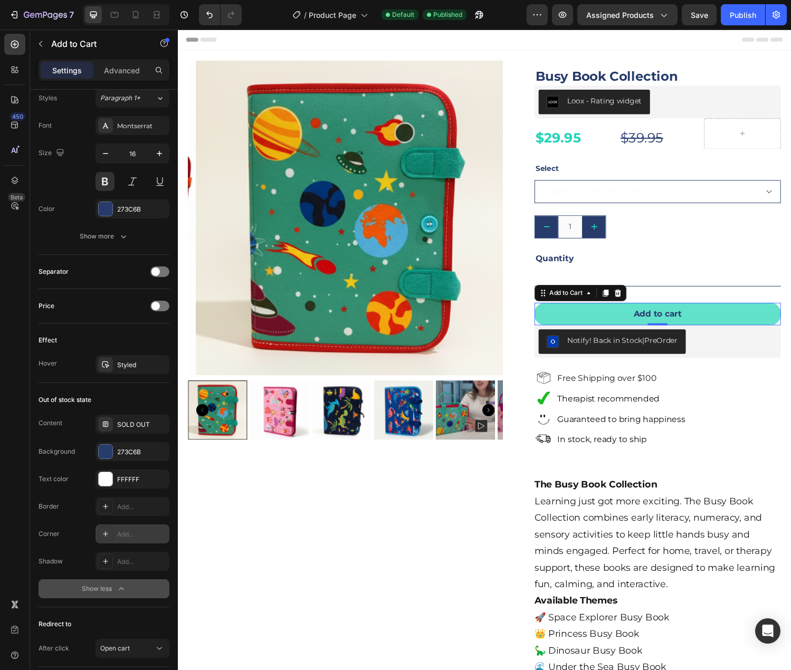
click at [125, 537] on div "Add..." at bounding box center [142, 534] width 50 height 9
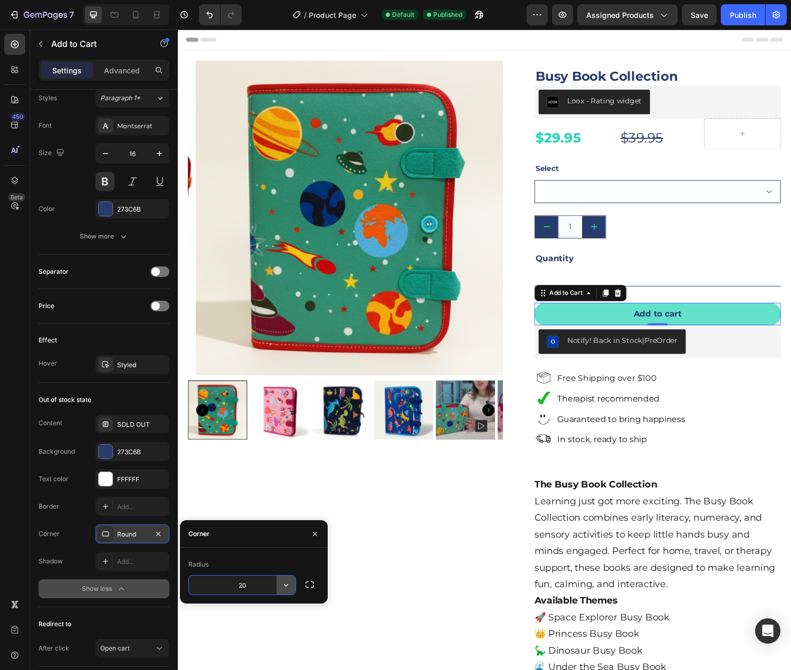
type input "20"
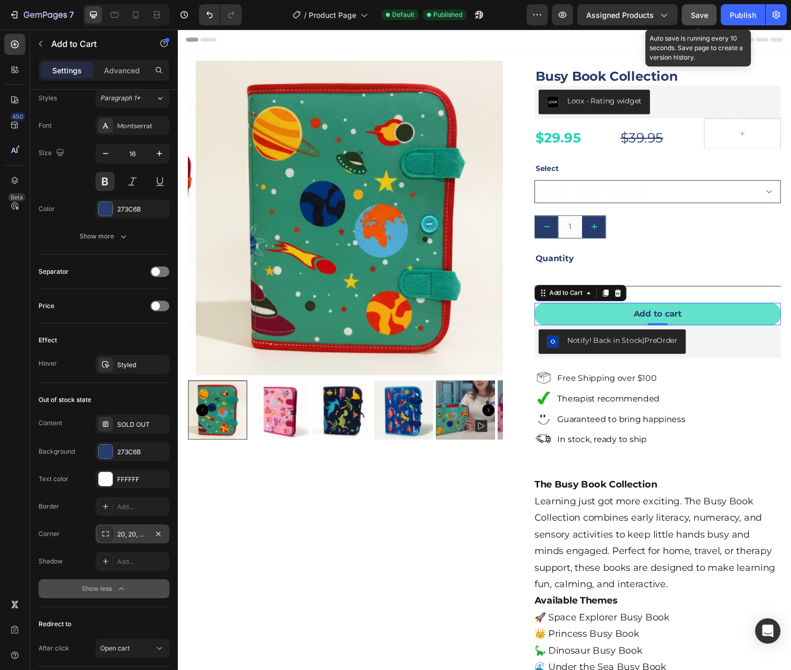
click at [699, 14] on span "Save" at bounding box center [699, 15] width 17 height 9
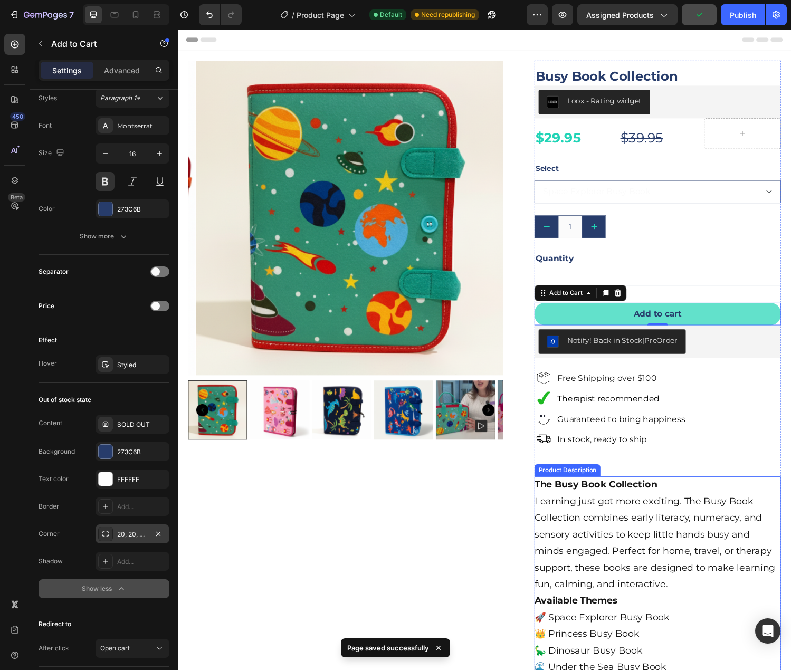
scroll to position [211, 0]
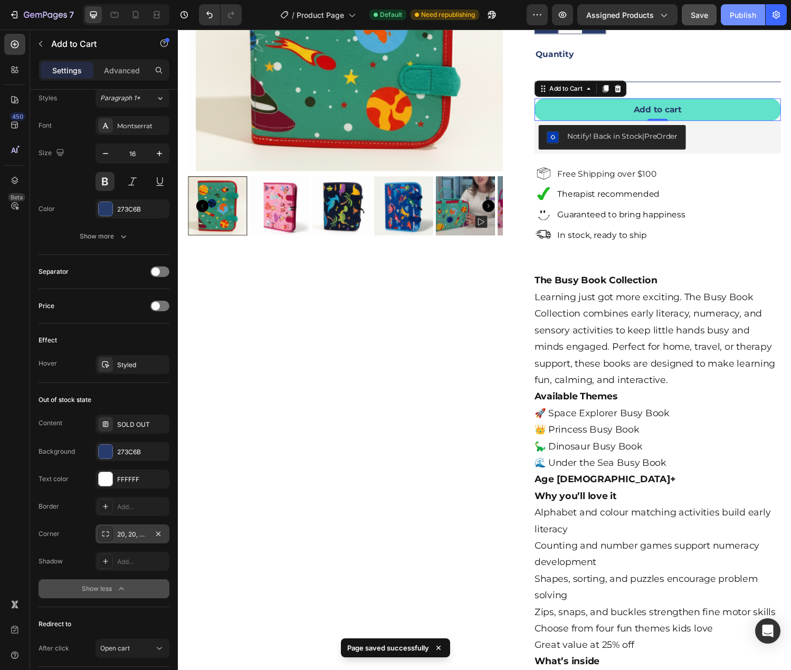
click at [739, 11] on div "Publish" at bounding box center [743, 14] width 26 height 11
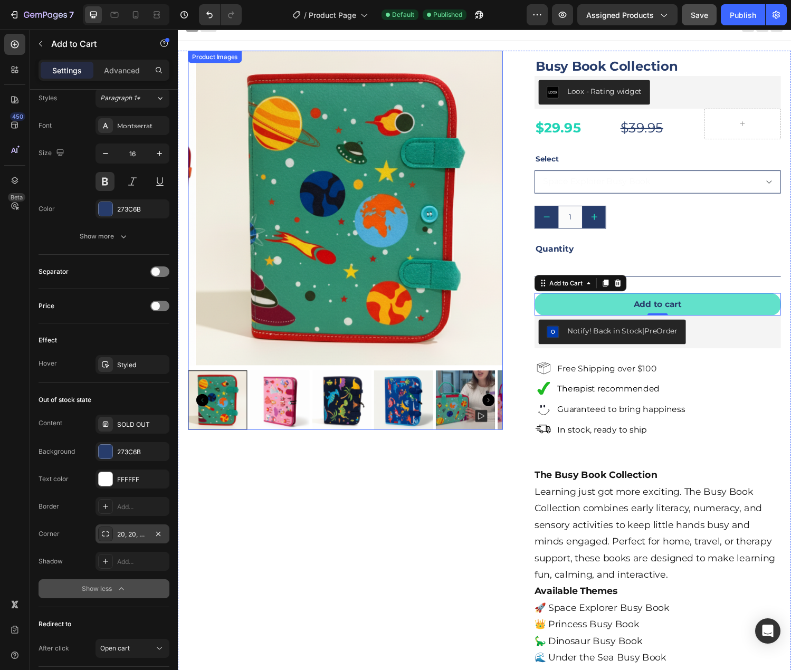
scroll to position [0, 0]
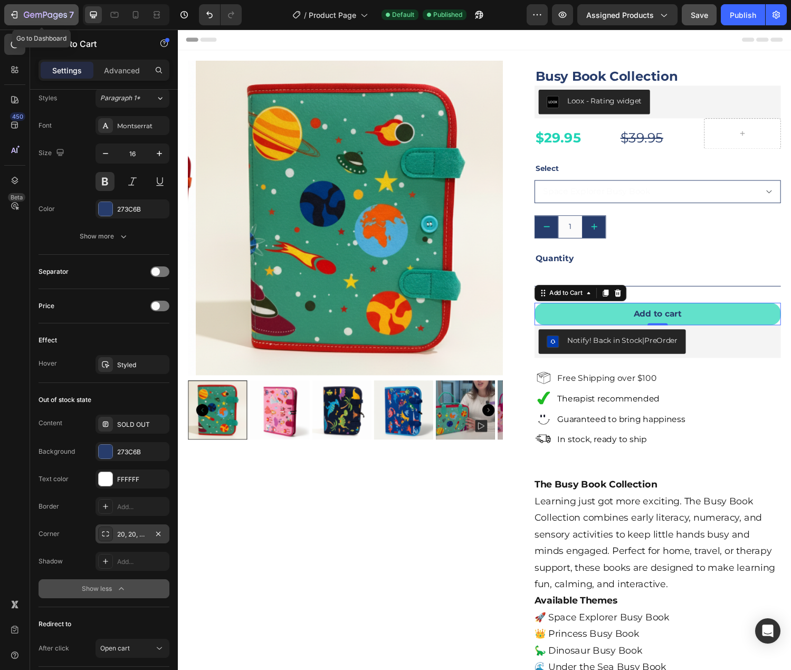
click at [11, 6] on button "7" at bounding box center [41, 14] width 74 height 21
